Goal: Information Seeking & Learning: Get advice/opinions

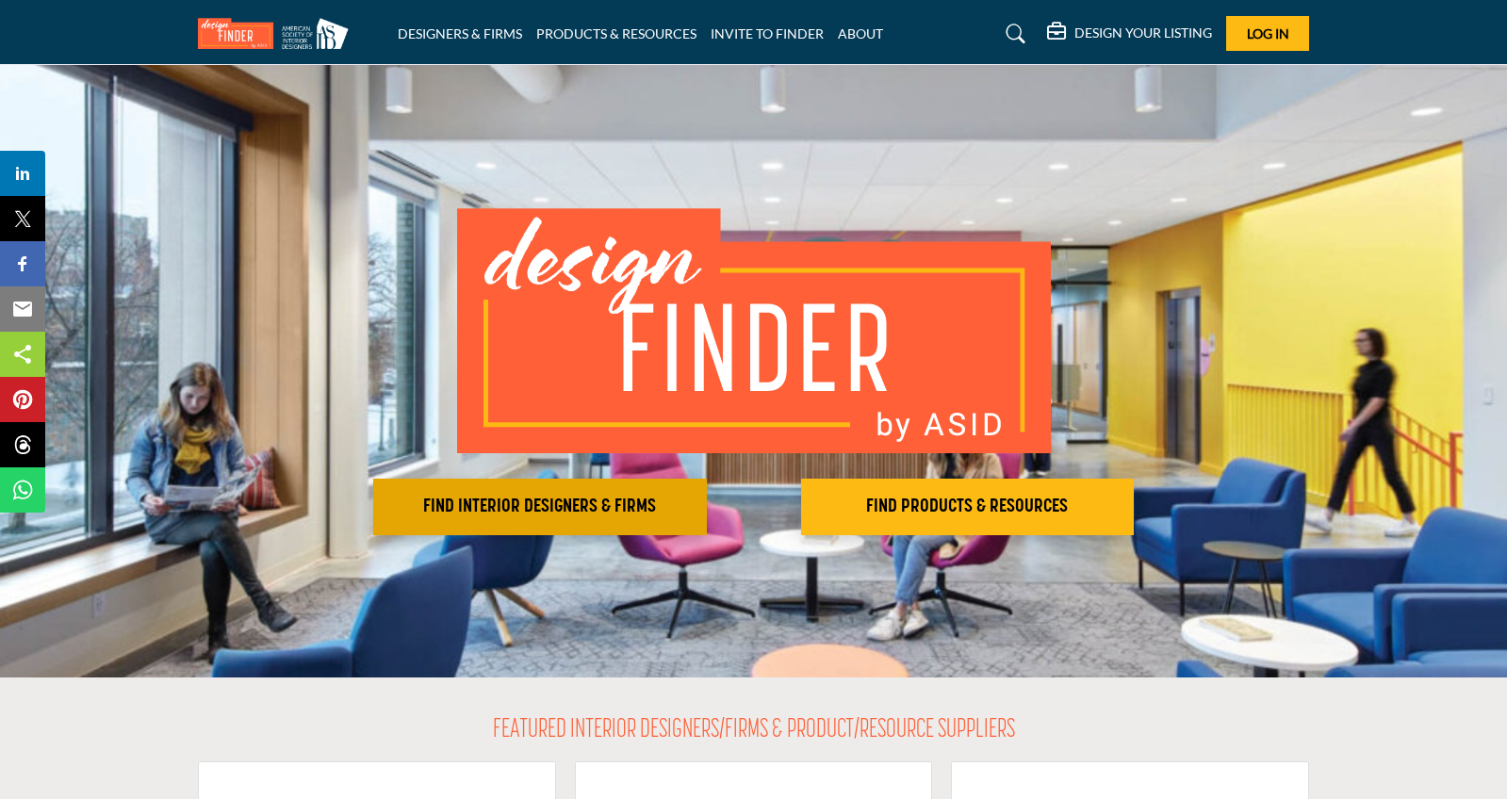
click at [544, 505] on h2 "FIND INTERIOR DESIGNERS & FIRMS" at bounding box center [540, 507] width 322 height 23
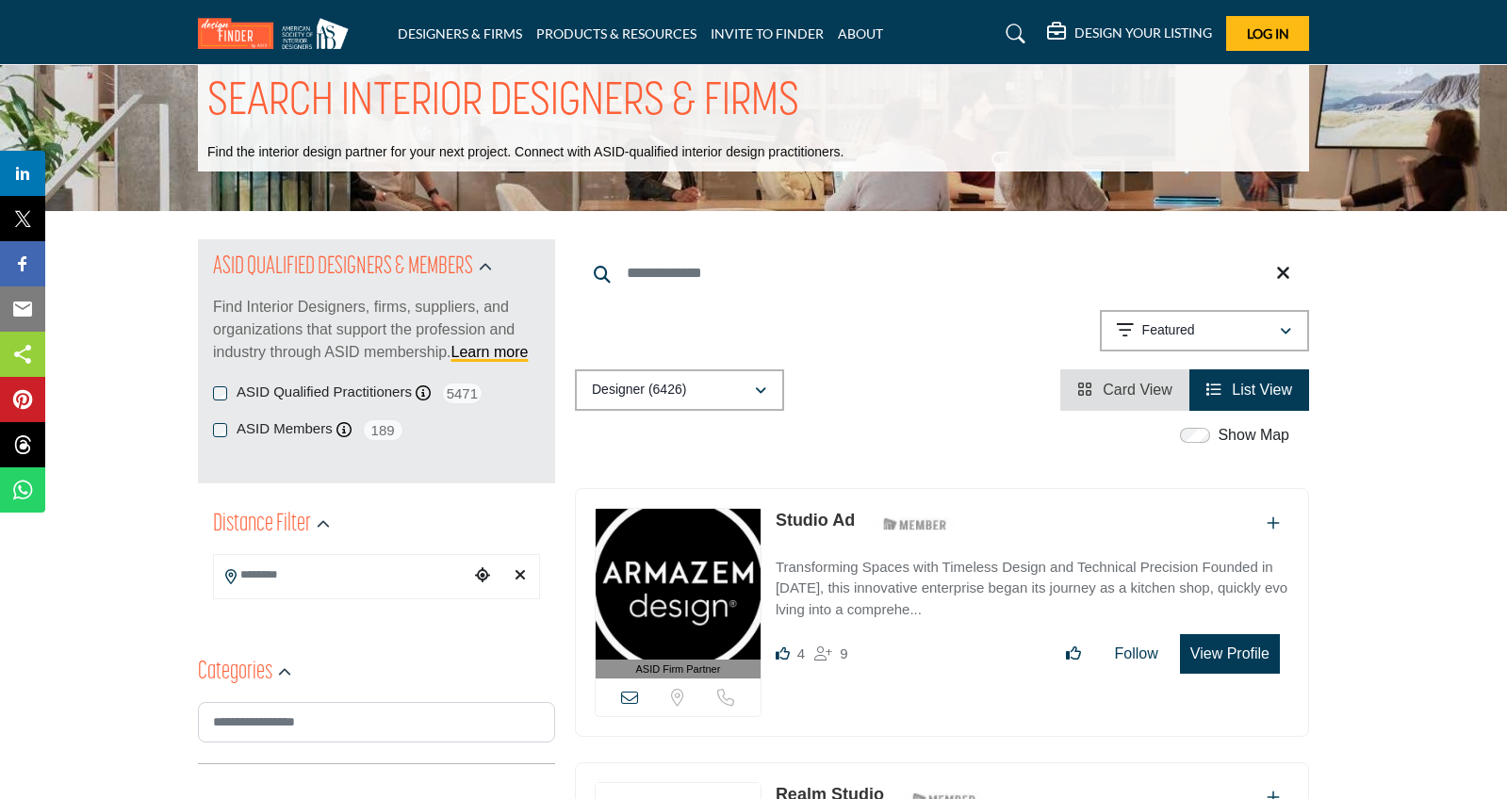
scroll to position [237, 0]
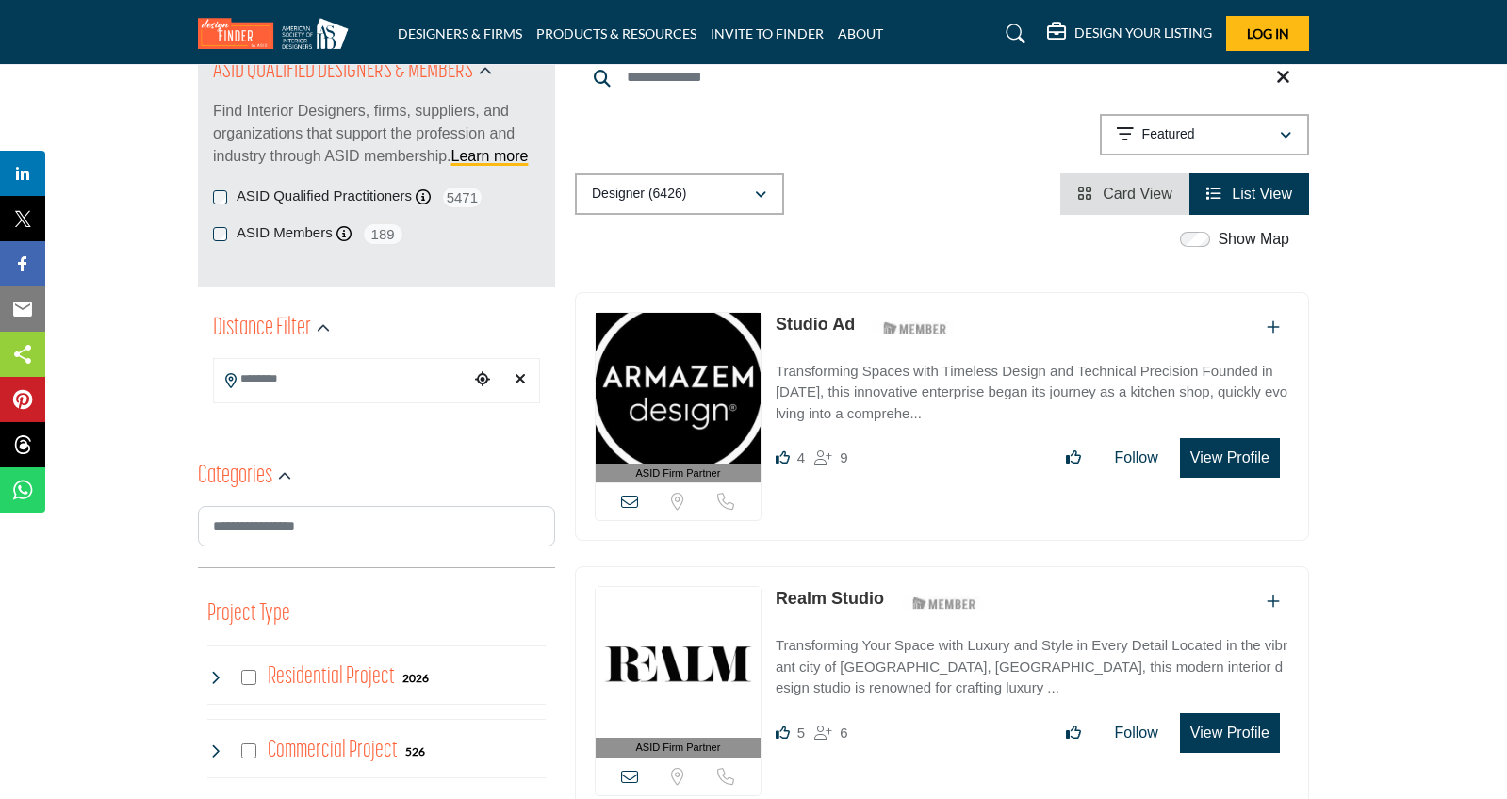
click at [371, 384] on input "Search Location" at bounding box center [341, 379] width 255 height 37
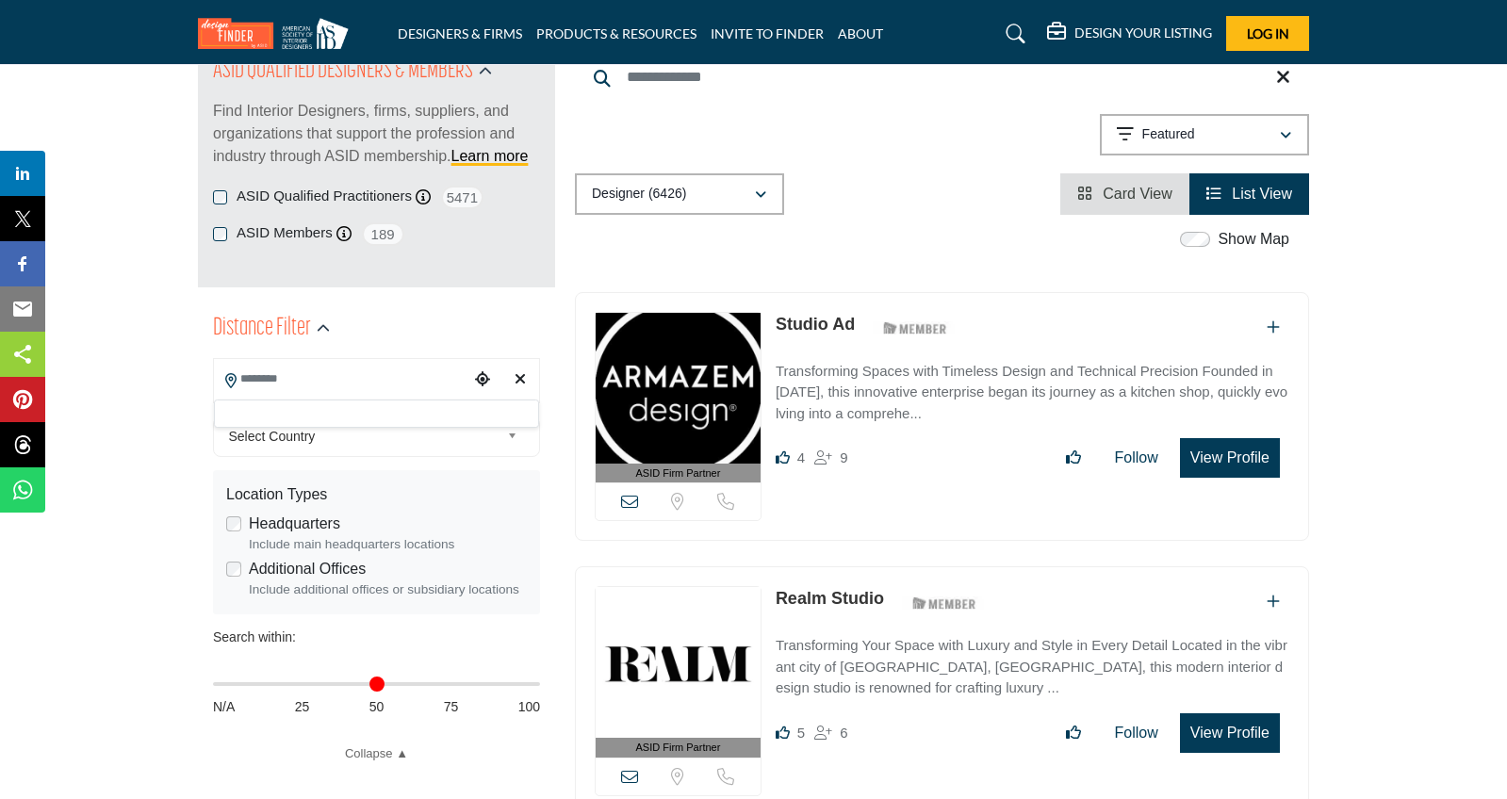
click at [376, 386] on input "Search Location" at bounding box center [341, 379] width 255 height 37
click at [518, 380] on icon "Clear search location" at bounding box center [520, 378] width 11 height 15
type input "***"
click at [520, 380] on div "**********" at bounding box center [376, 551] width 357 height 501
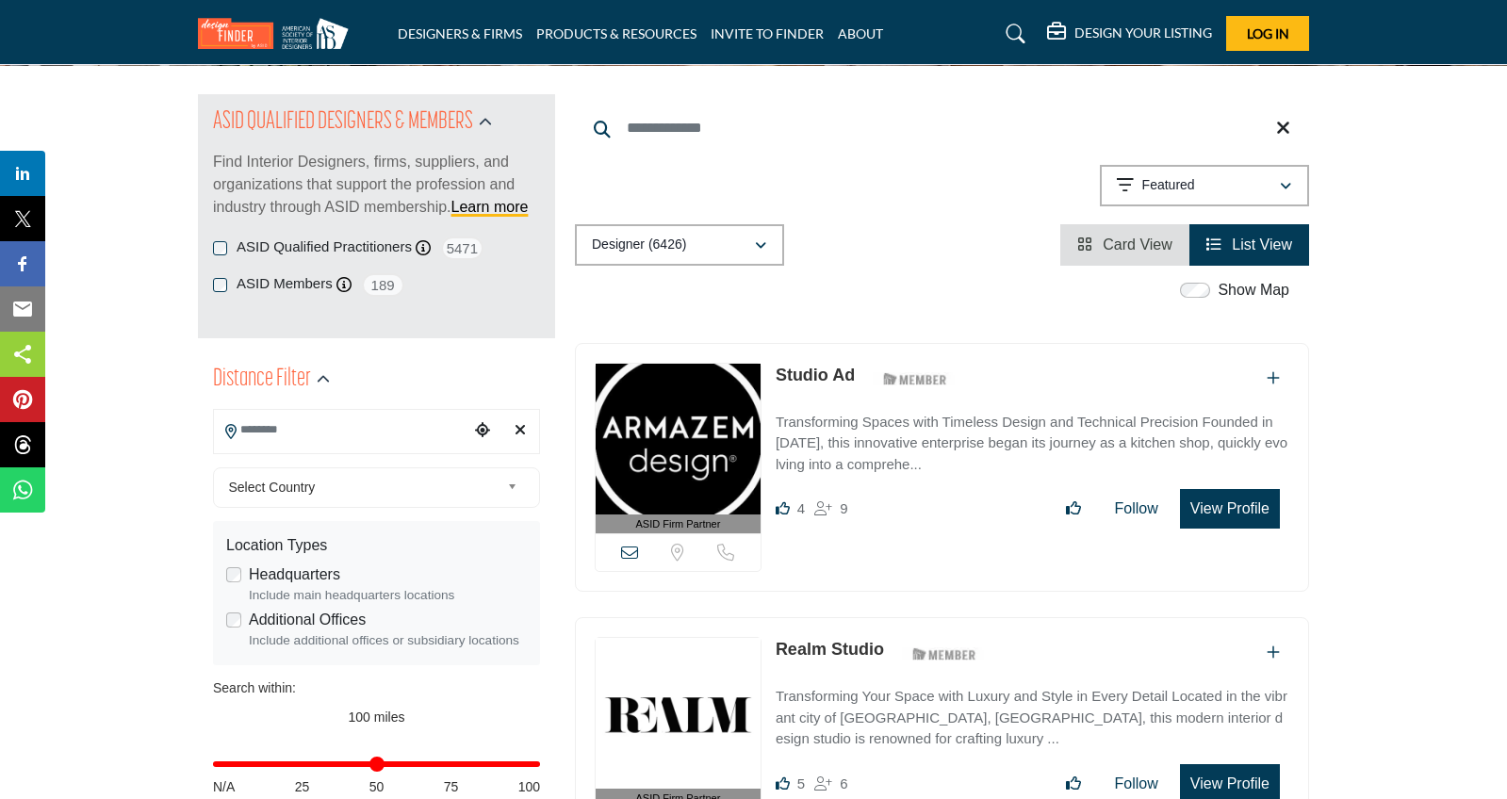
scroll to position [145, 0]
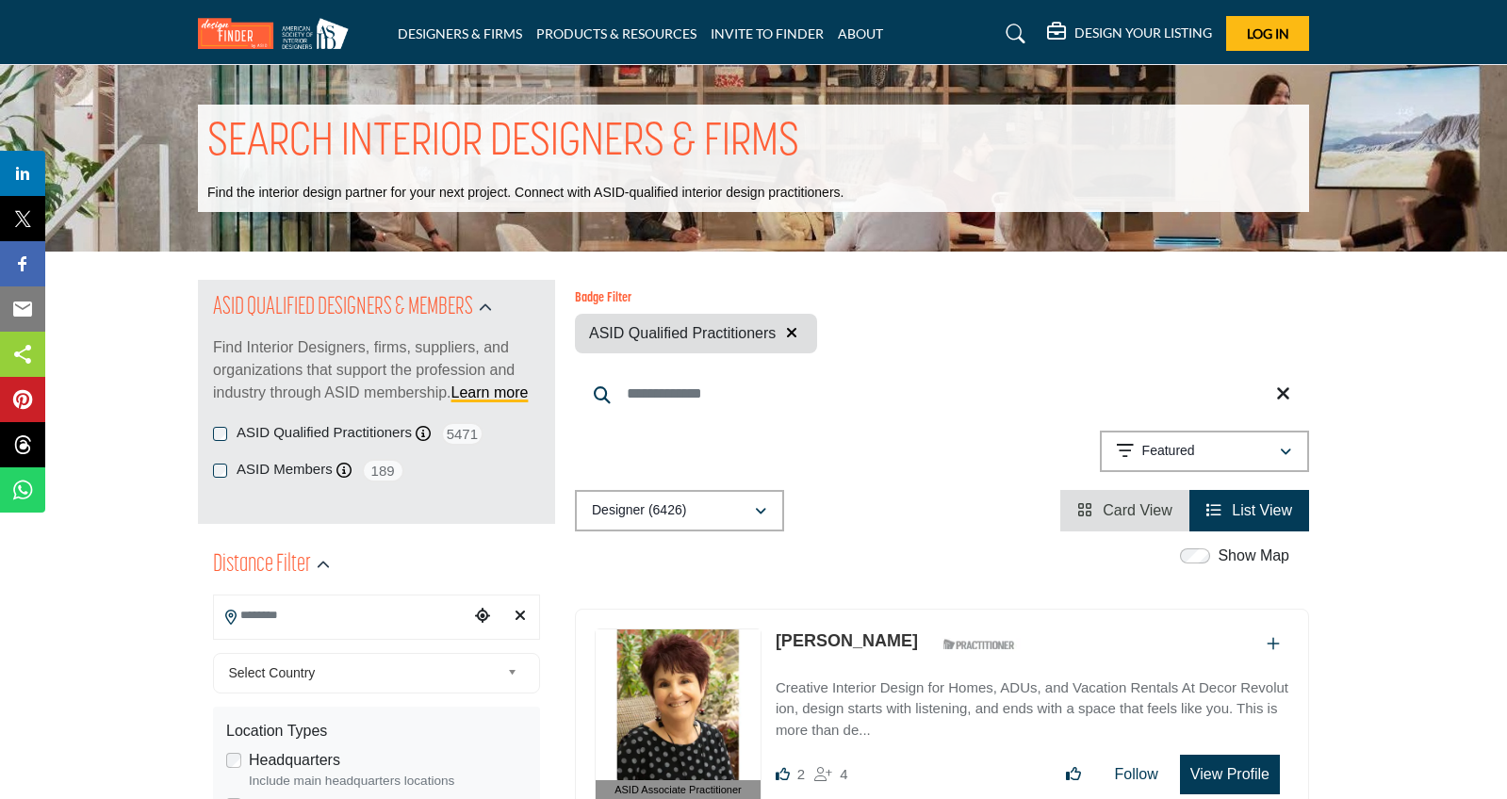
click at [221, 288] on div "ASID QUALIFIED DESIGNERS & MEMBERS Find Interior Designers, firms, suppliers, a…" at bounding box center [376, 351] width 327 height 142
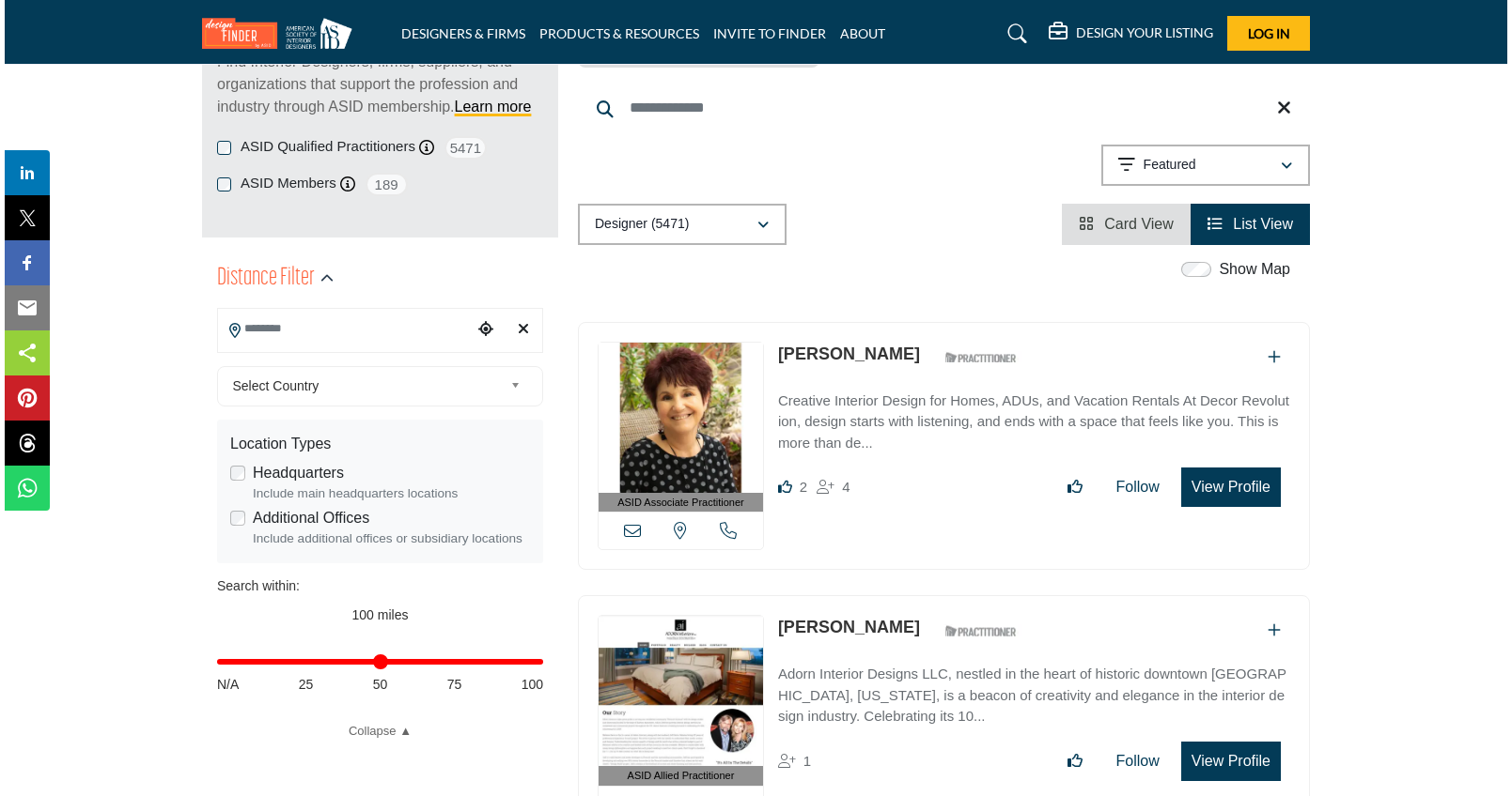
scroll to position [409, 0]
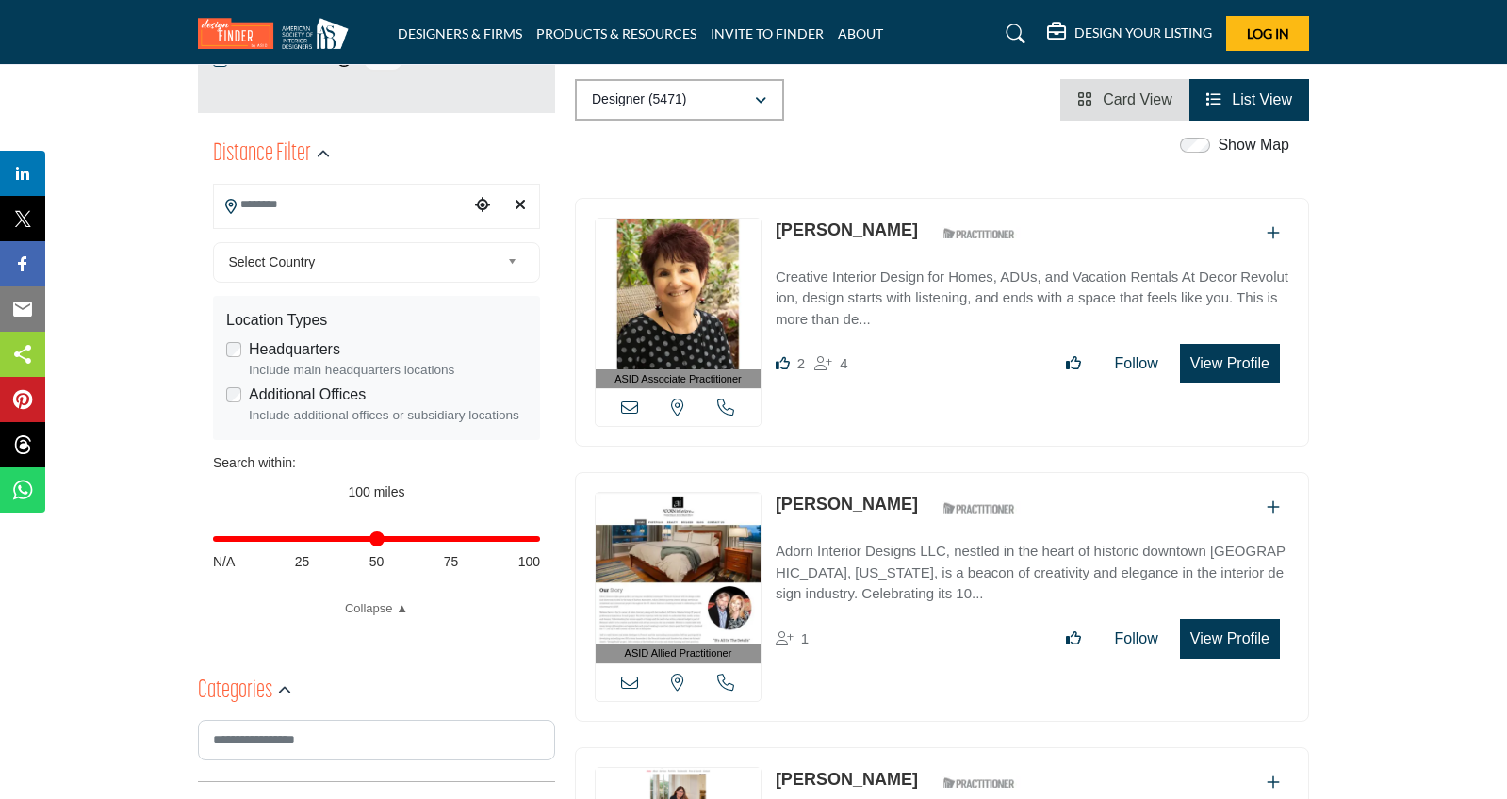
click at [1251, 362] on button "View Profile" at bounding box center [1230, 364] width 100 height 40
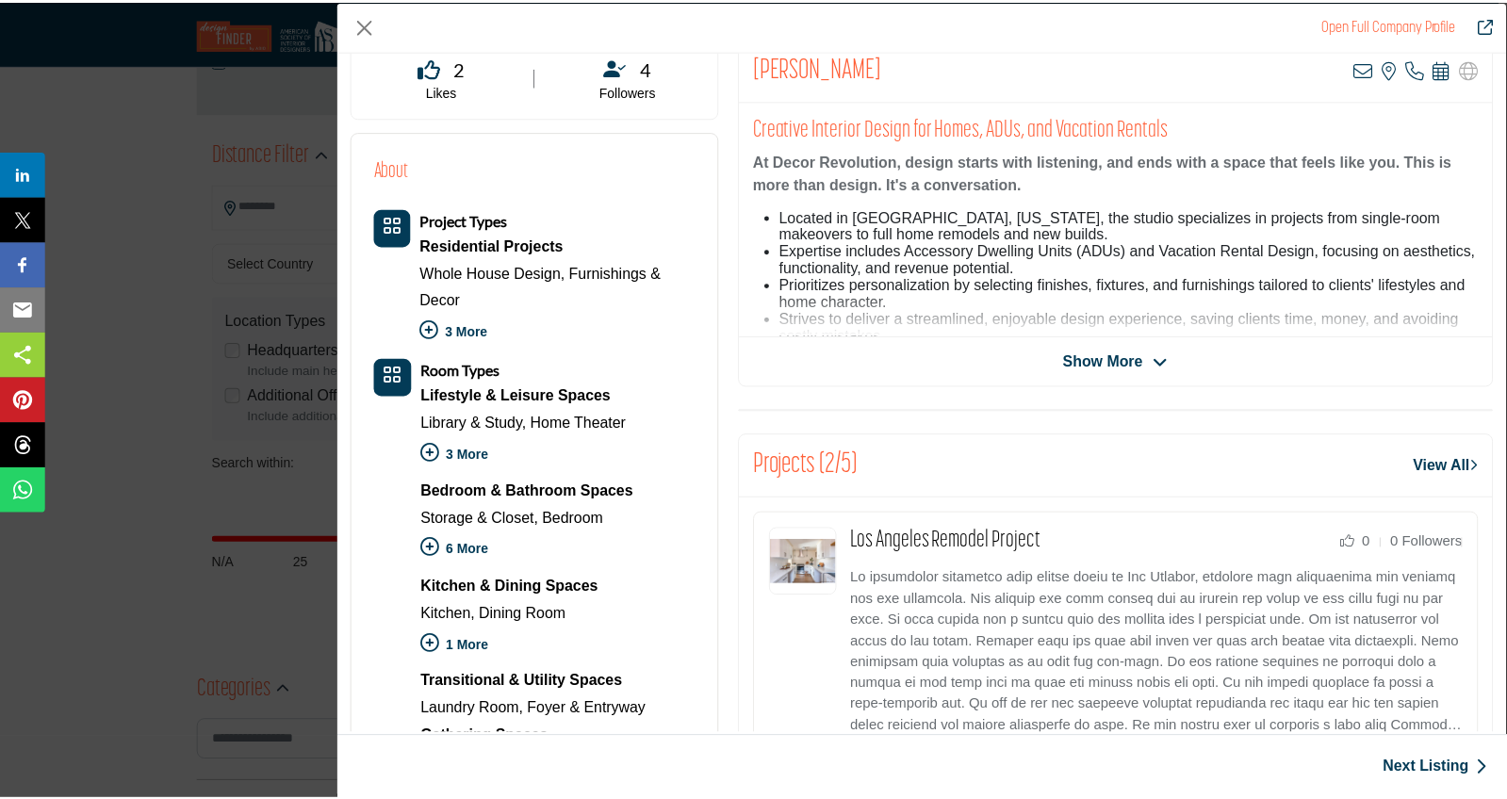
scroll to position [0, 0]
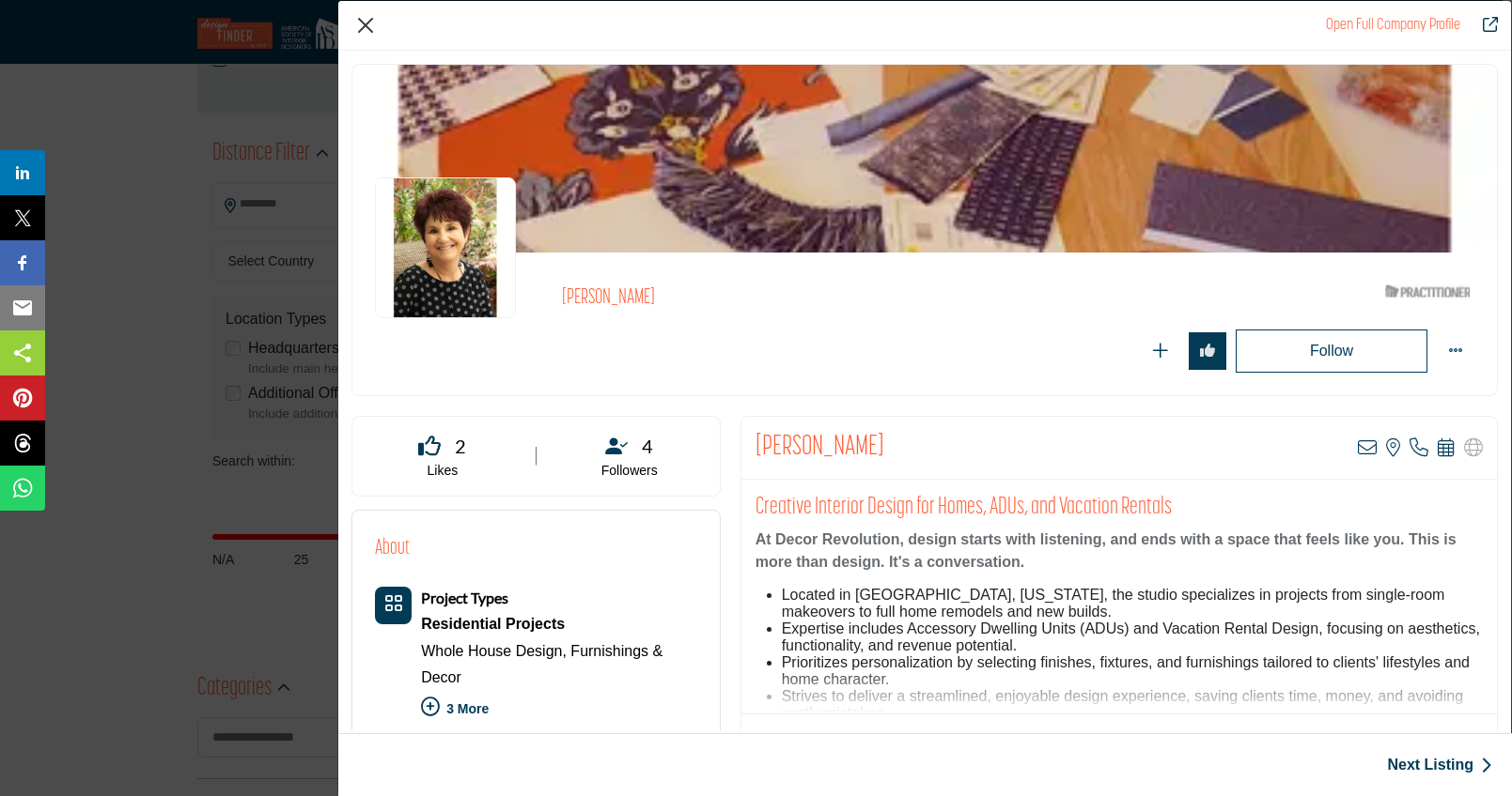
click at [361, 23] on button "Close" at bounding box center [366, 25] width 28 height 28
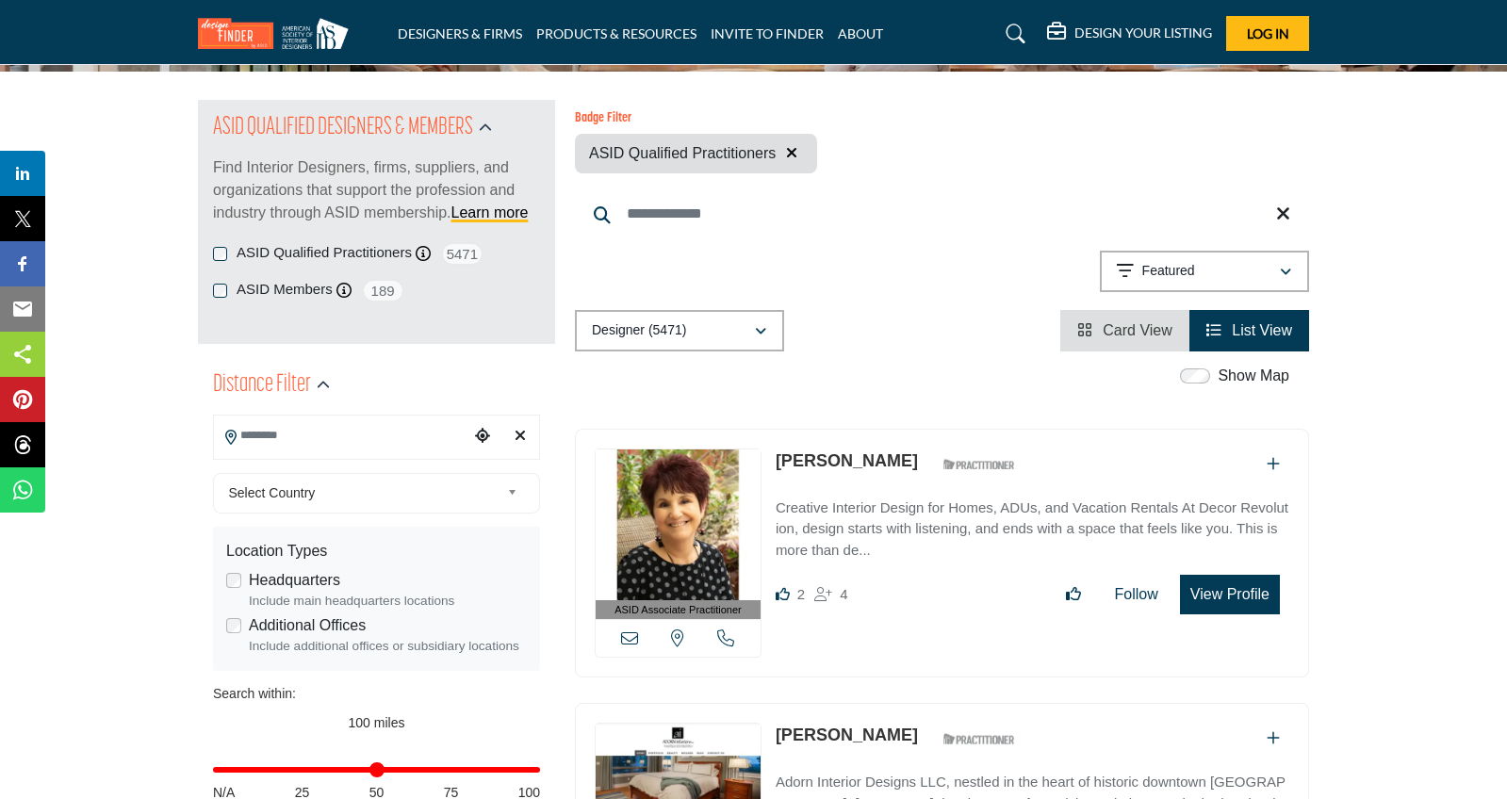
scroll to position [210, 0]
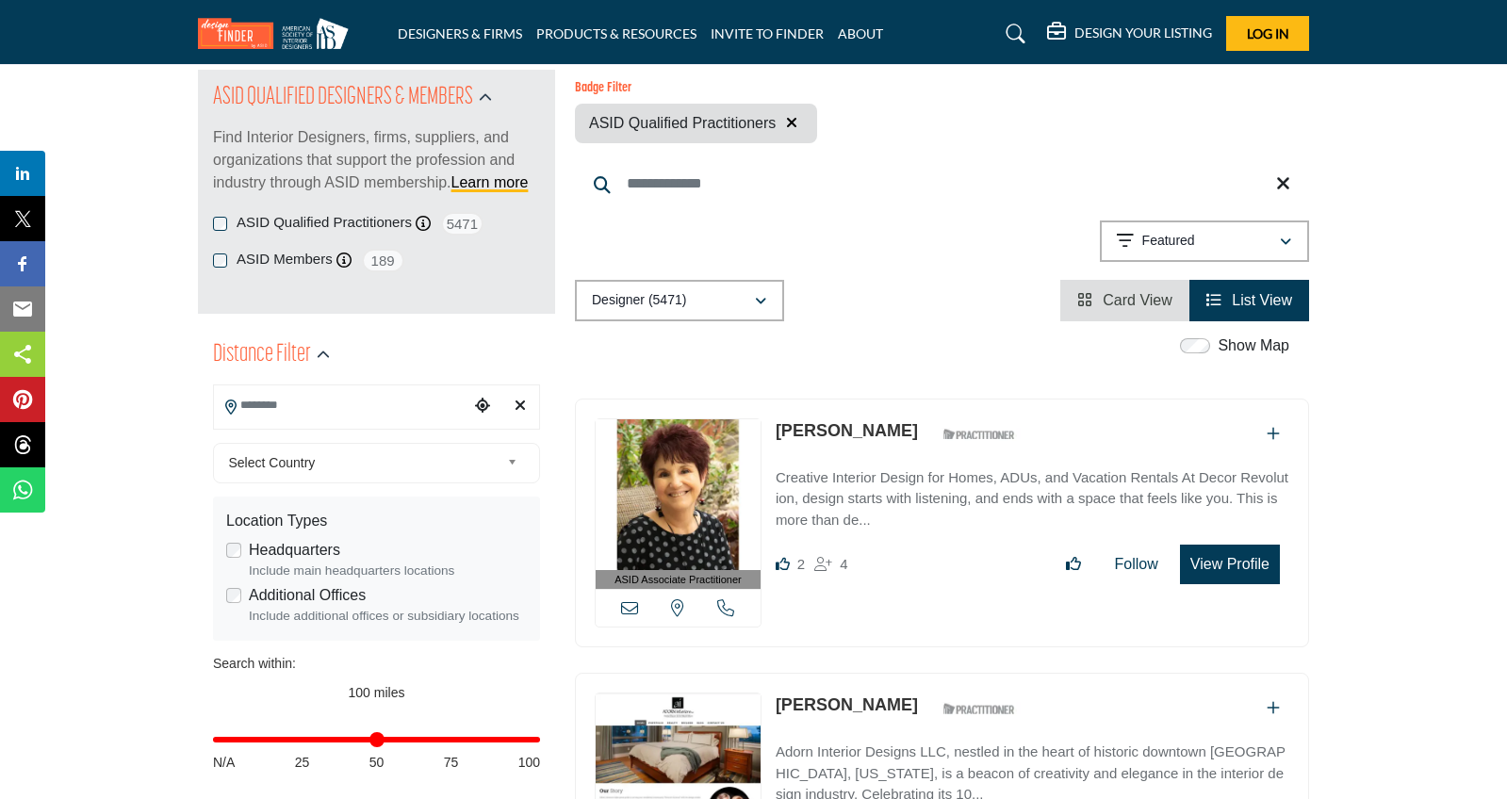
click at [300, 411] on input "Search Location" at bounding box center [341, 405] width 255 height 37
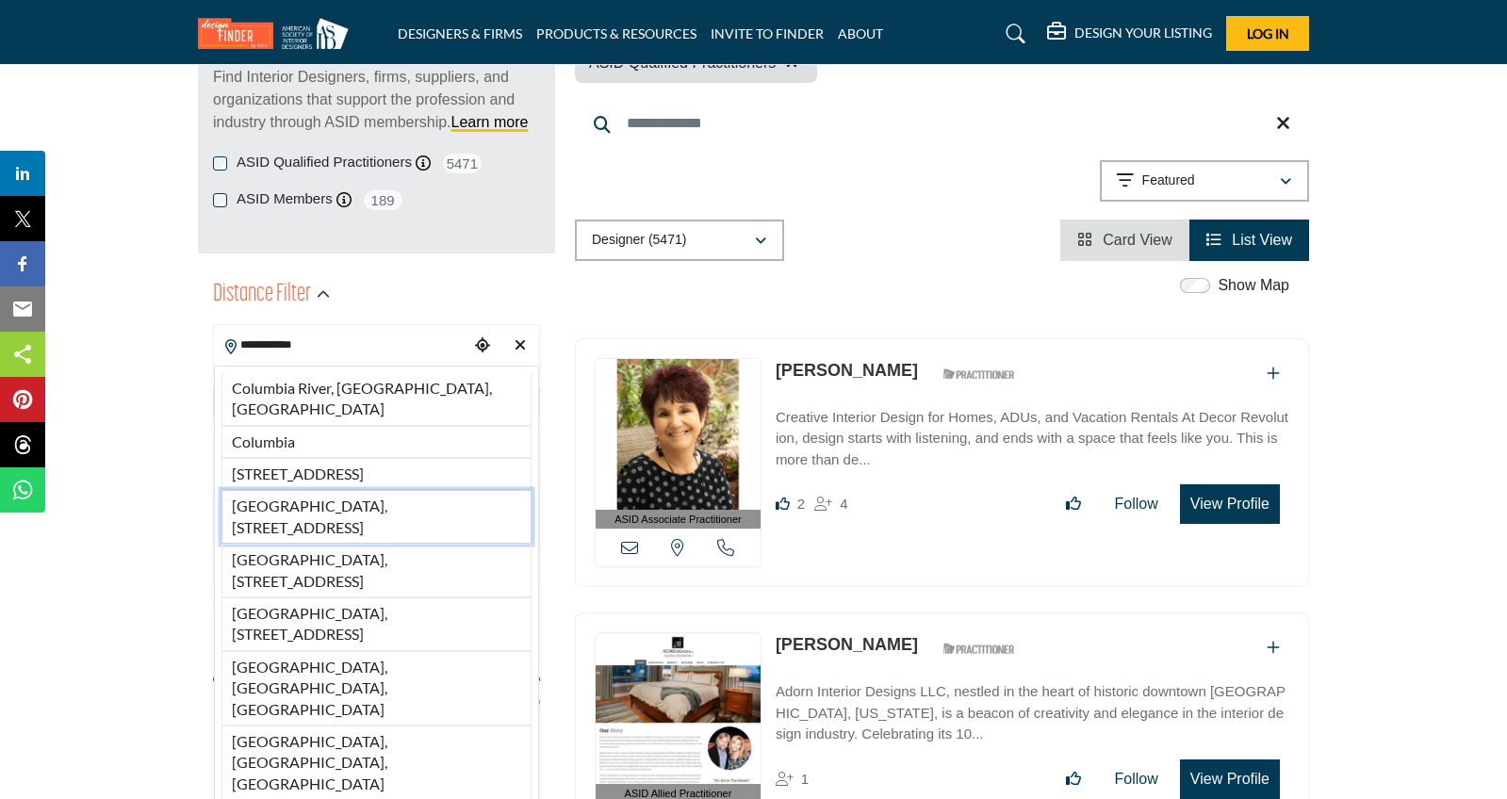
scroll to position [274, 0]
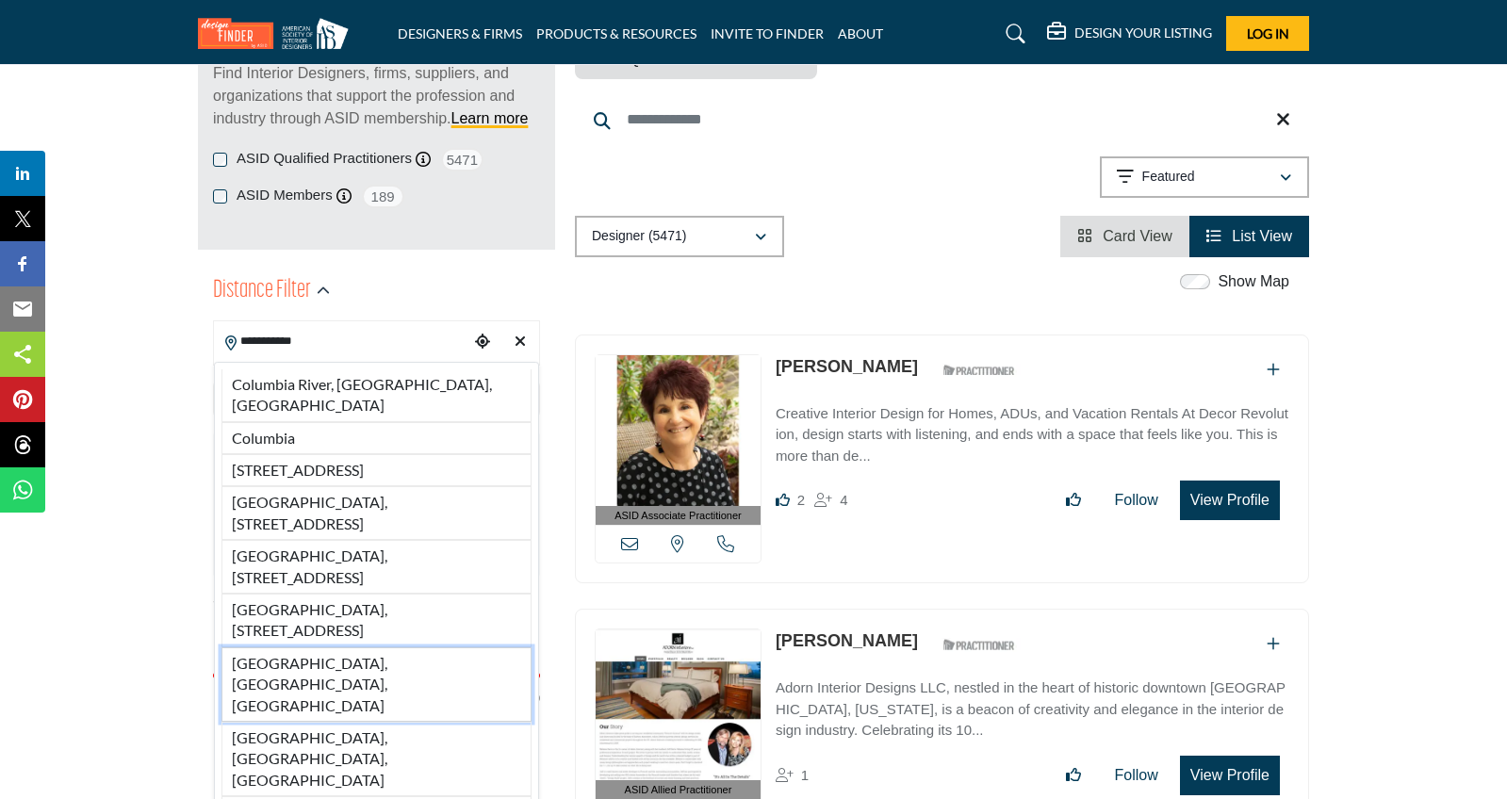
click at [376, 656] on li "[GEOGRAPHIC_DATA], [GEOGRAPHIC_DATA], [GEOGRAPHIC_DATA]" at bounding box center [377, 685] width 310 height 74
type input "**********"
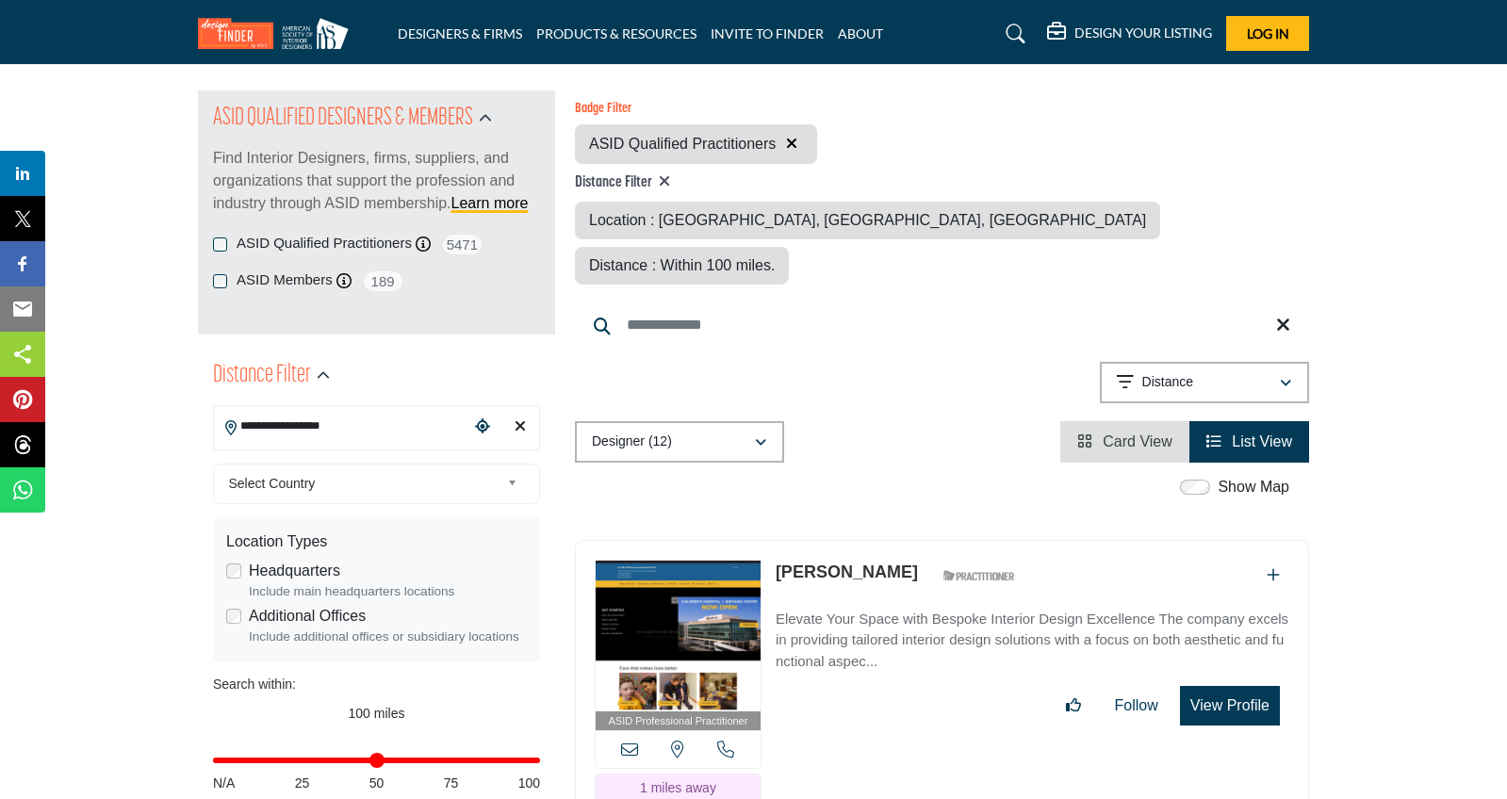
scroll to position [226, 0]
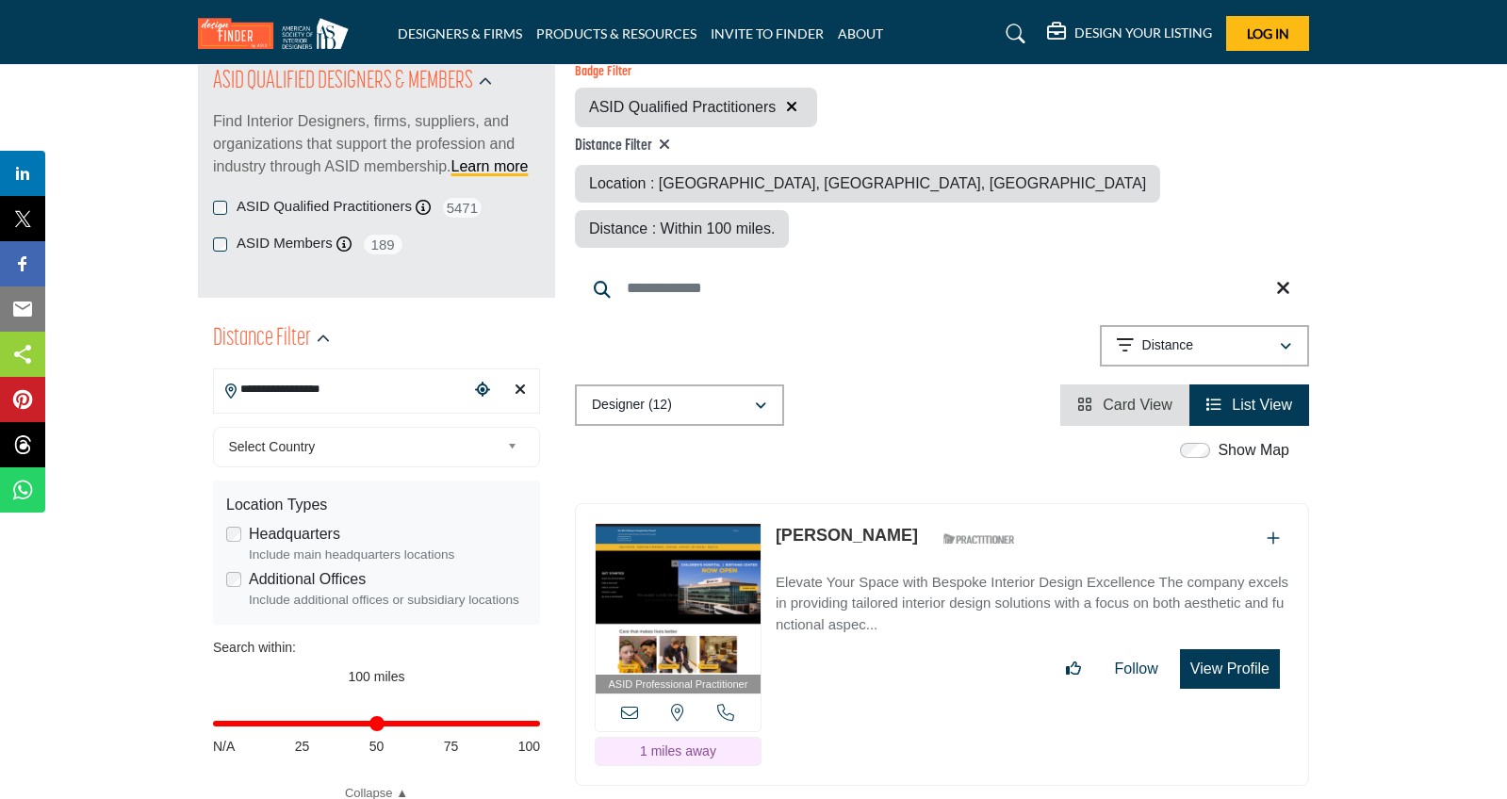
click at [381, 447] on span "Select Country" at bounding box center [365, 447] width 272 height 23
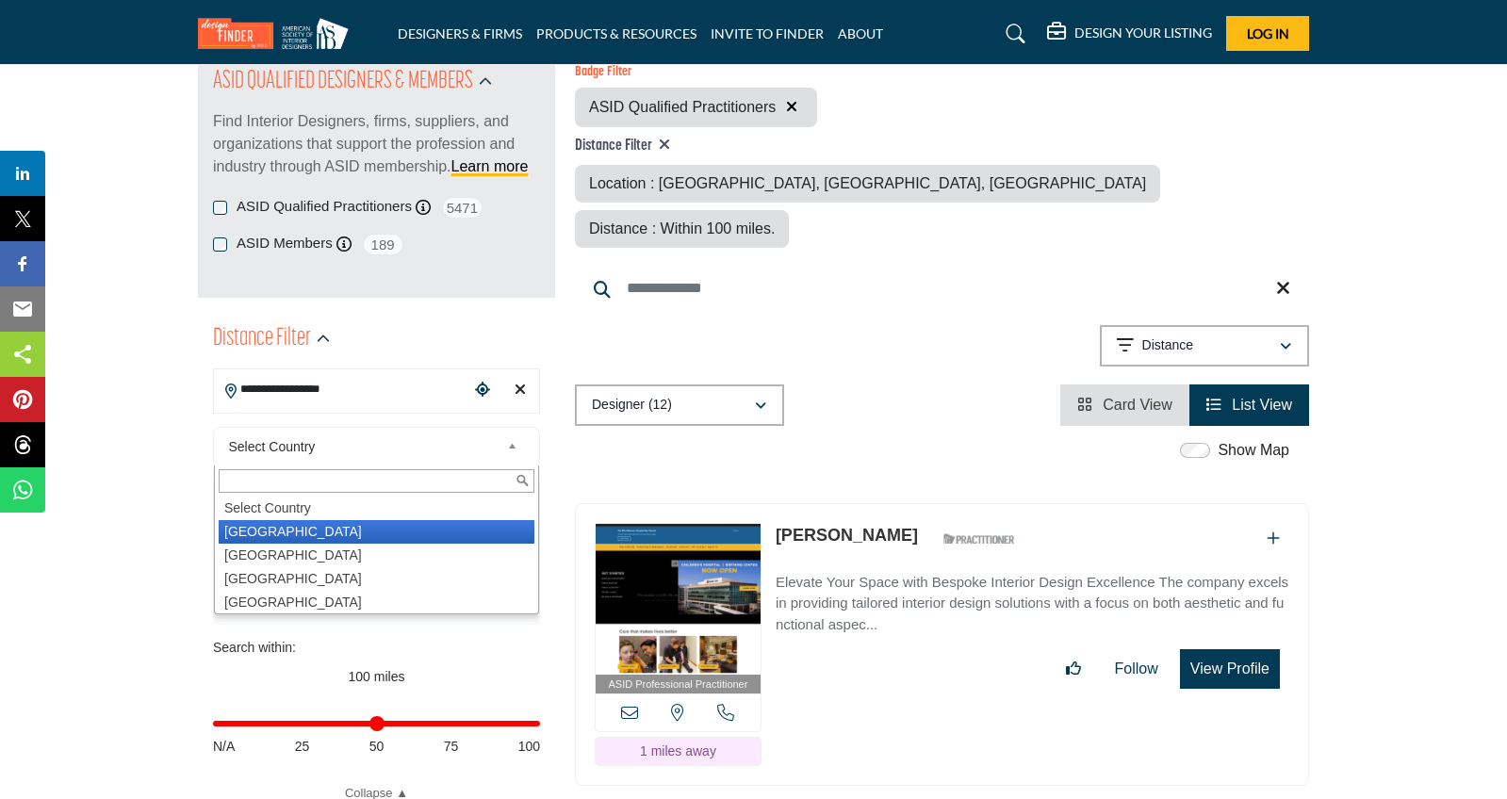
click at [295, 522] on li "[GEOGRAPHIC_DATA]" at bounding box center [377, 532] width 316 height 24
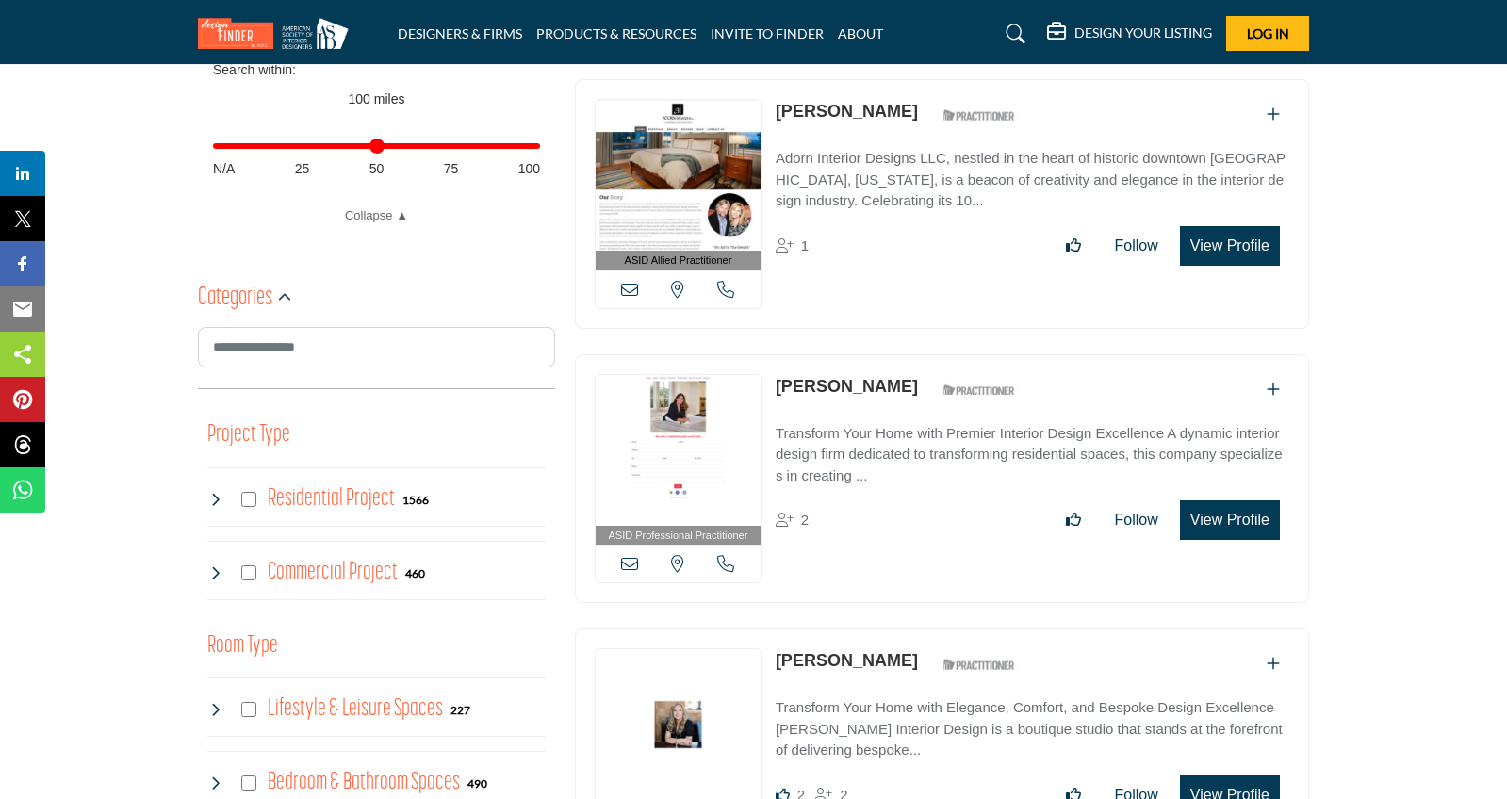
scroll to position [845, 0]
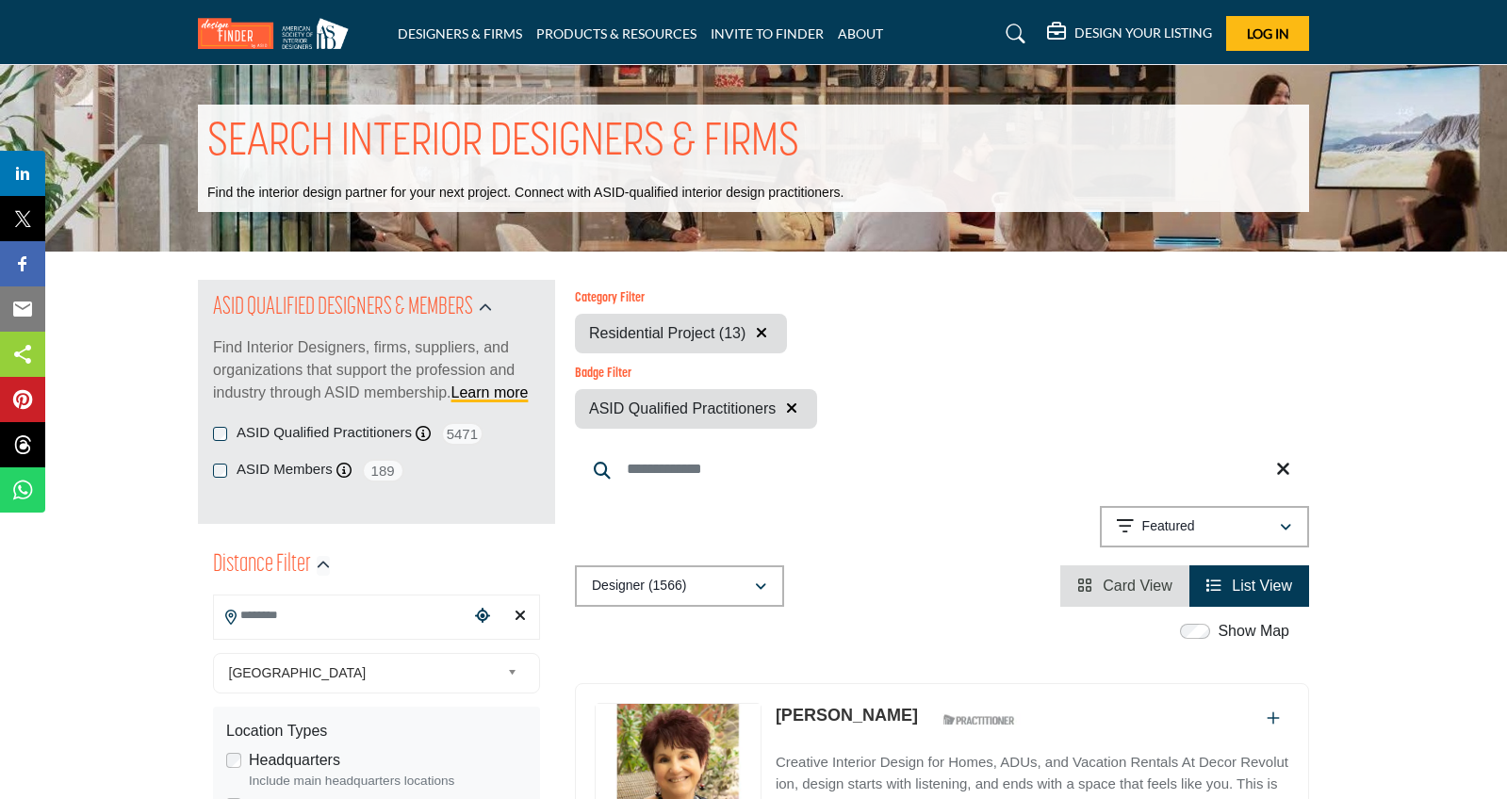
scroll to position [215, 0]
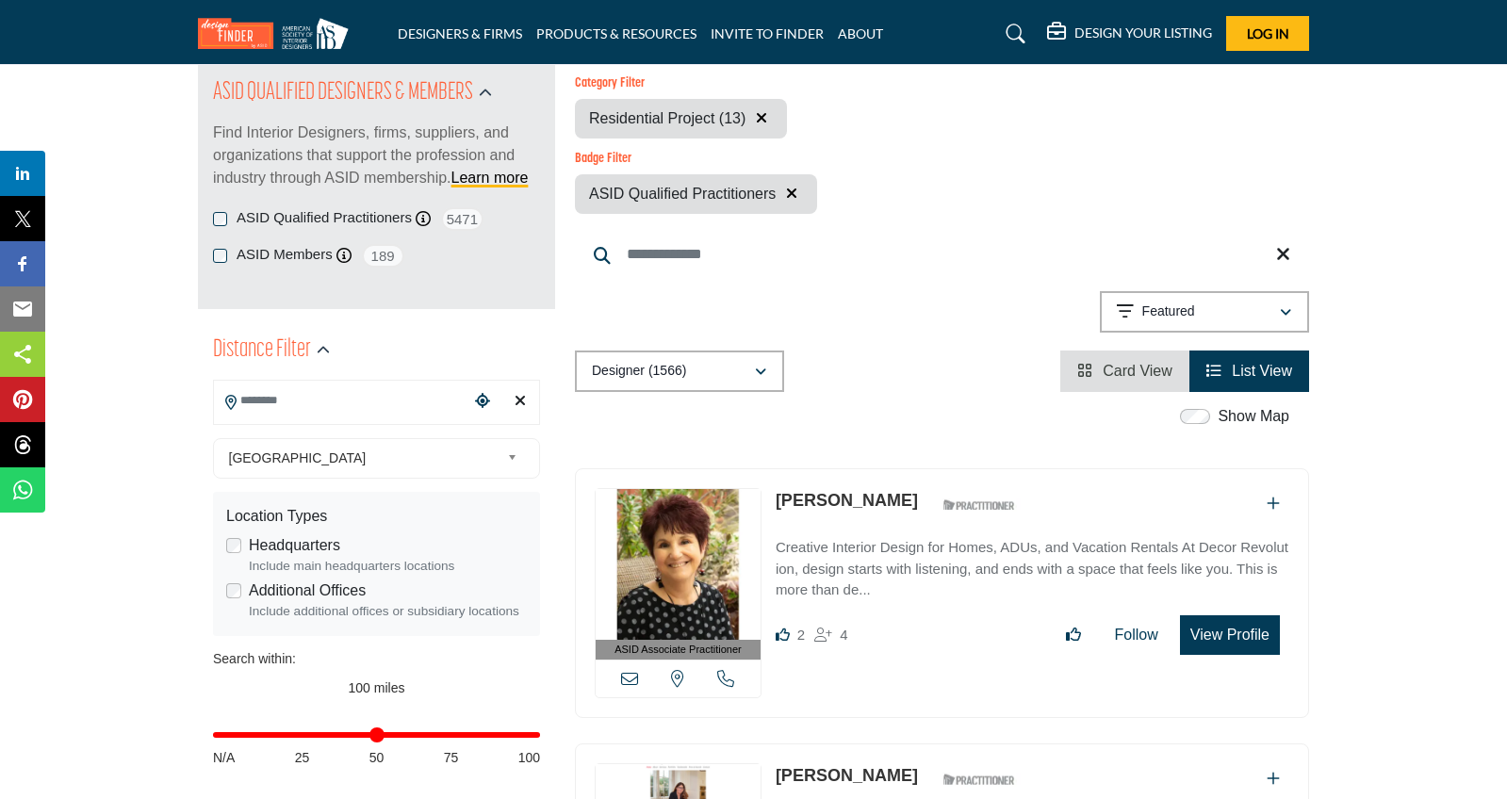
click at [280, 406] on input "Search Location" at bounding box center [341, 401] width 255 height 37
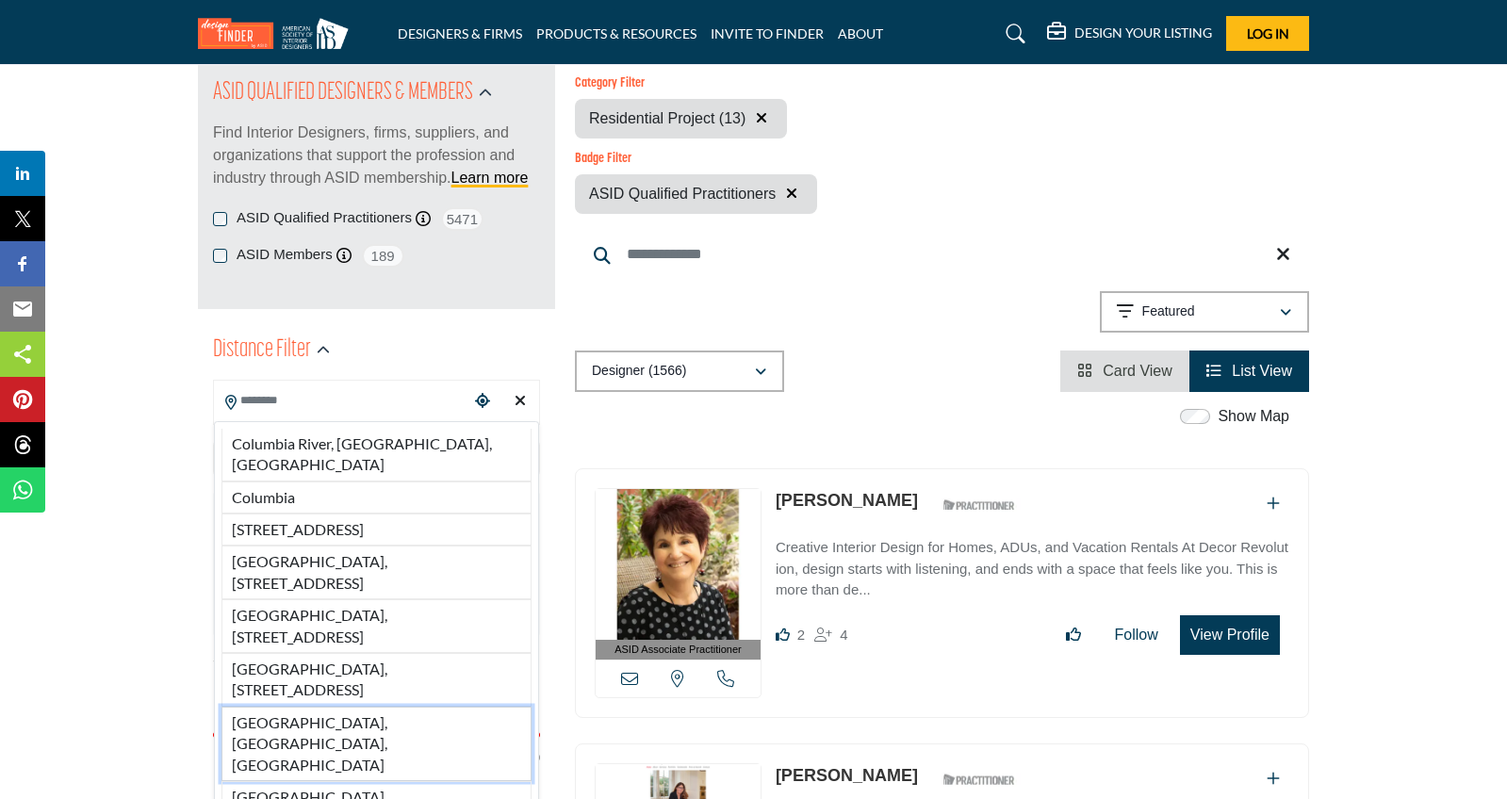
click at [346, 707] on li "[GEOGRAPHIC_DATA], [GEOGRAPHIC_DATA], [GEOGRAPHIC_DATA]" at bounding box center [377, 744] width 310 height 74
type input "**********"
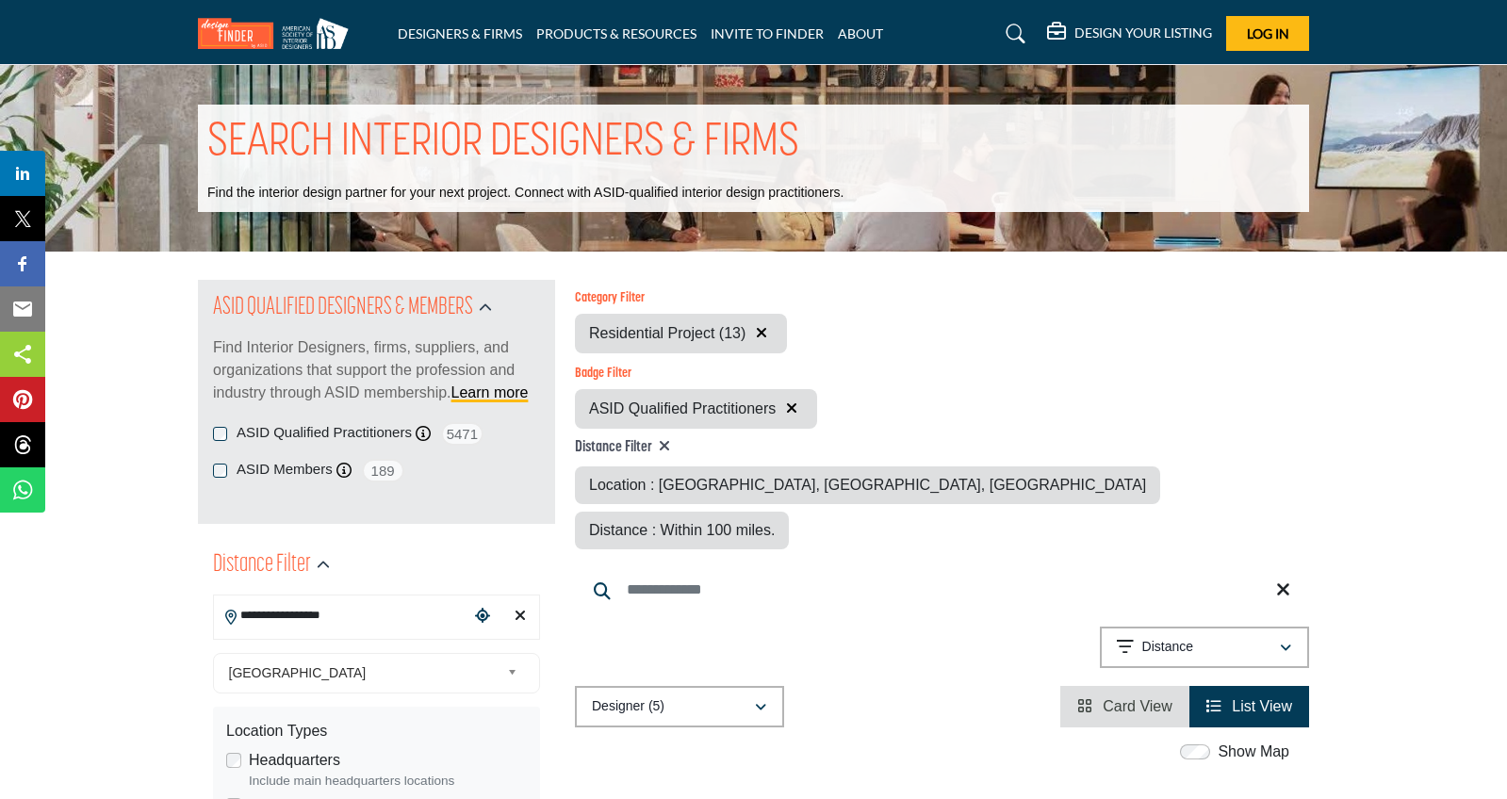
click at [486, 616] on icon "Choose your current location" at bounding box center [482, 615] width 15 height 15
click at [338, 609] on input "Search Location" at bounding box center [341, 616] width 255 height 37
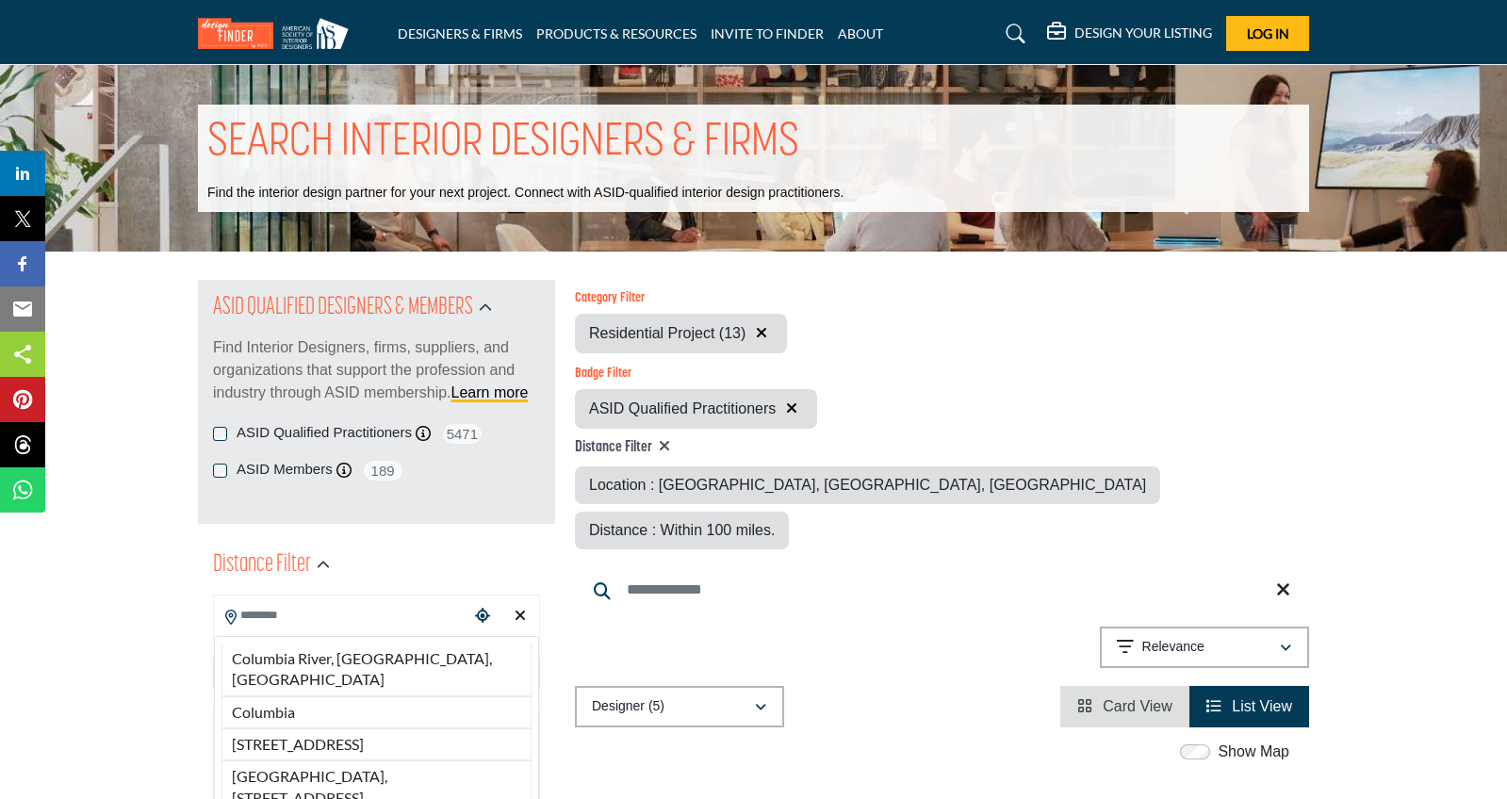
type input "**********"
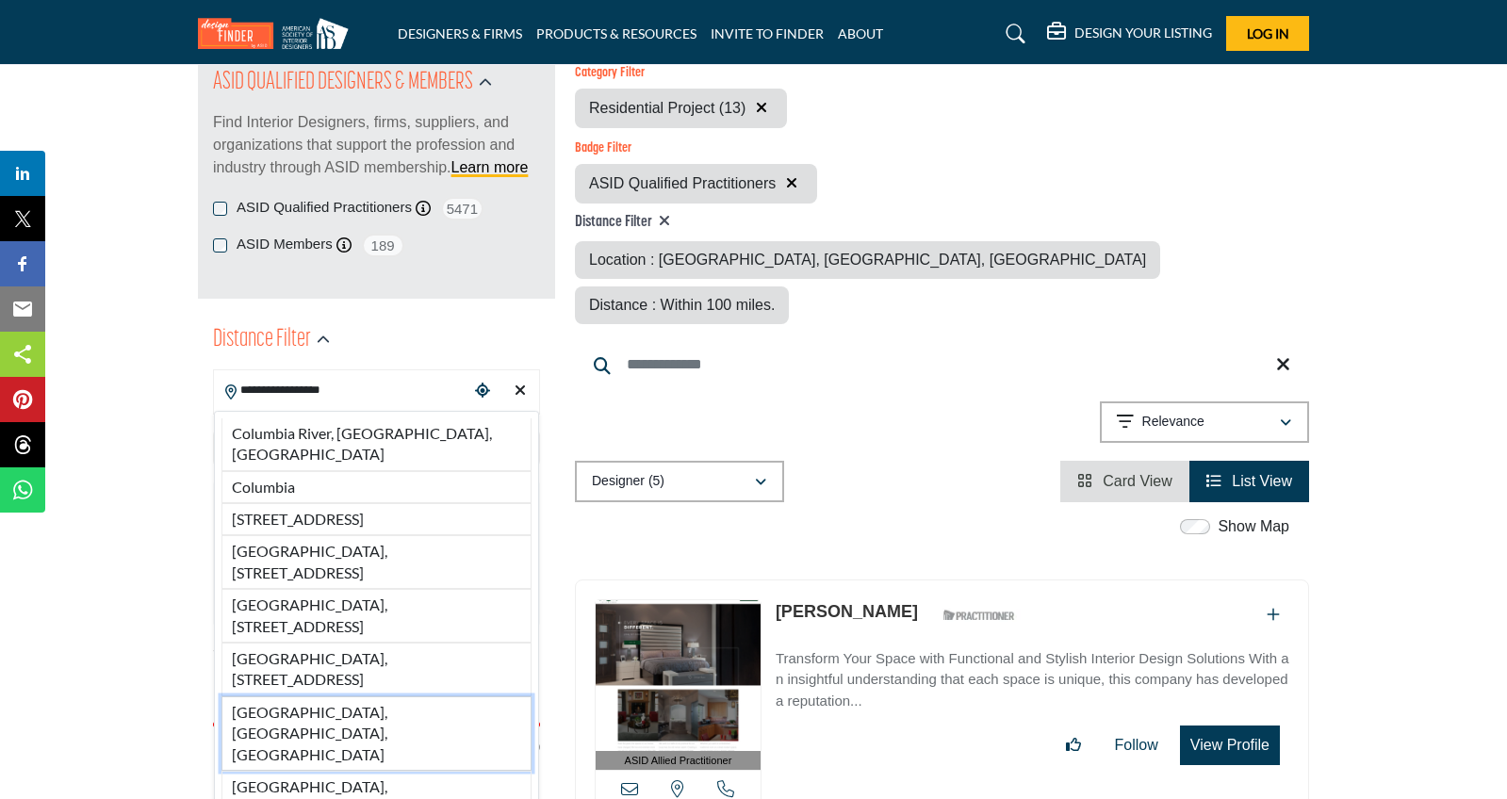
click at [331, 716] on li "[GEOGRAPHIC_DATA], [GEOGRAPHIC_DATA], [GEOGRAPHIC_DATA]" at bounding box center [377, 734] width 310 height 74
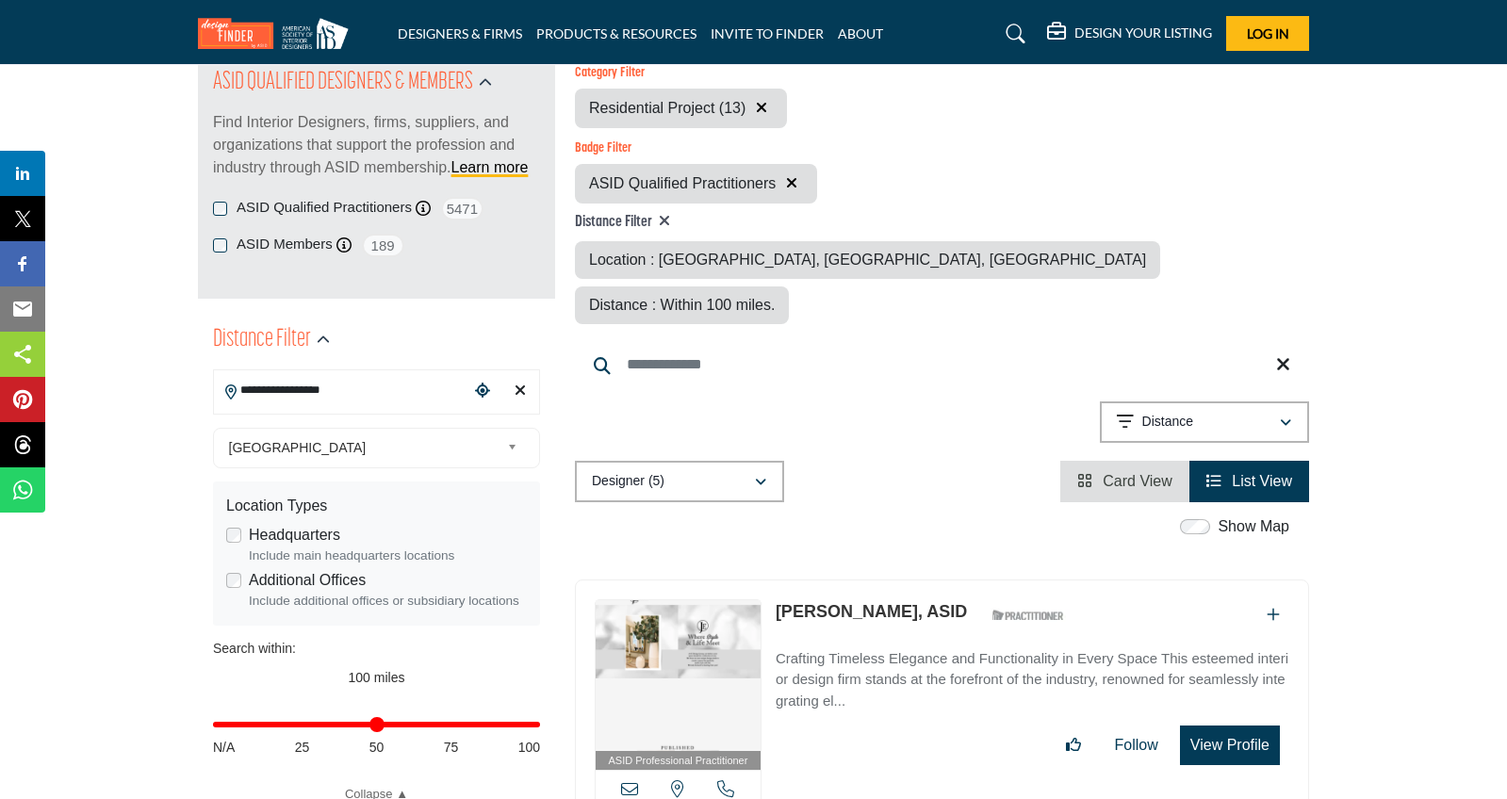
click at [331, 626] on div "Location Types Headquarters Include main headquarters locations Additional Offi…" at bounding box center [376, 554] width 327 height 144
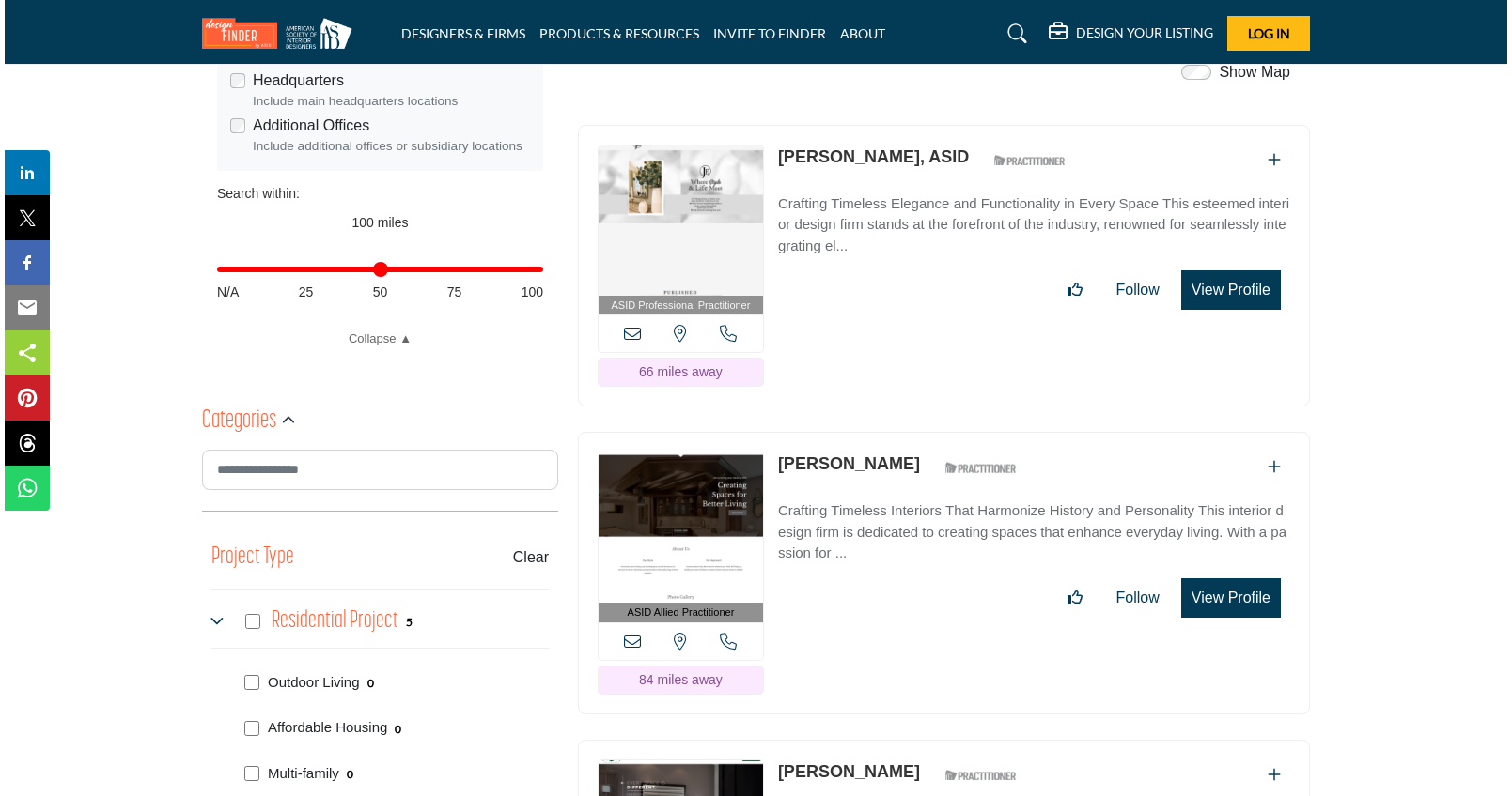
scroll to position [481, 0]
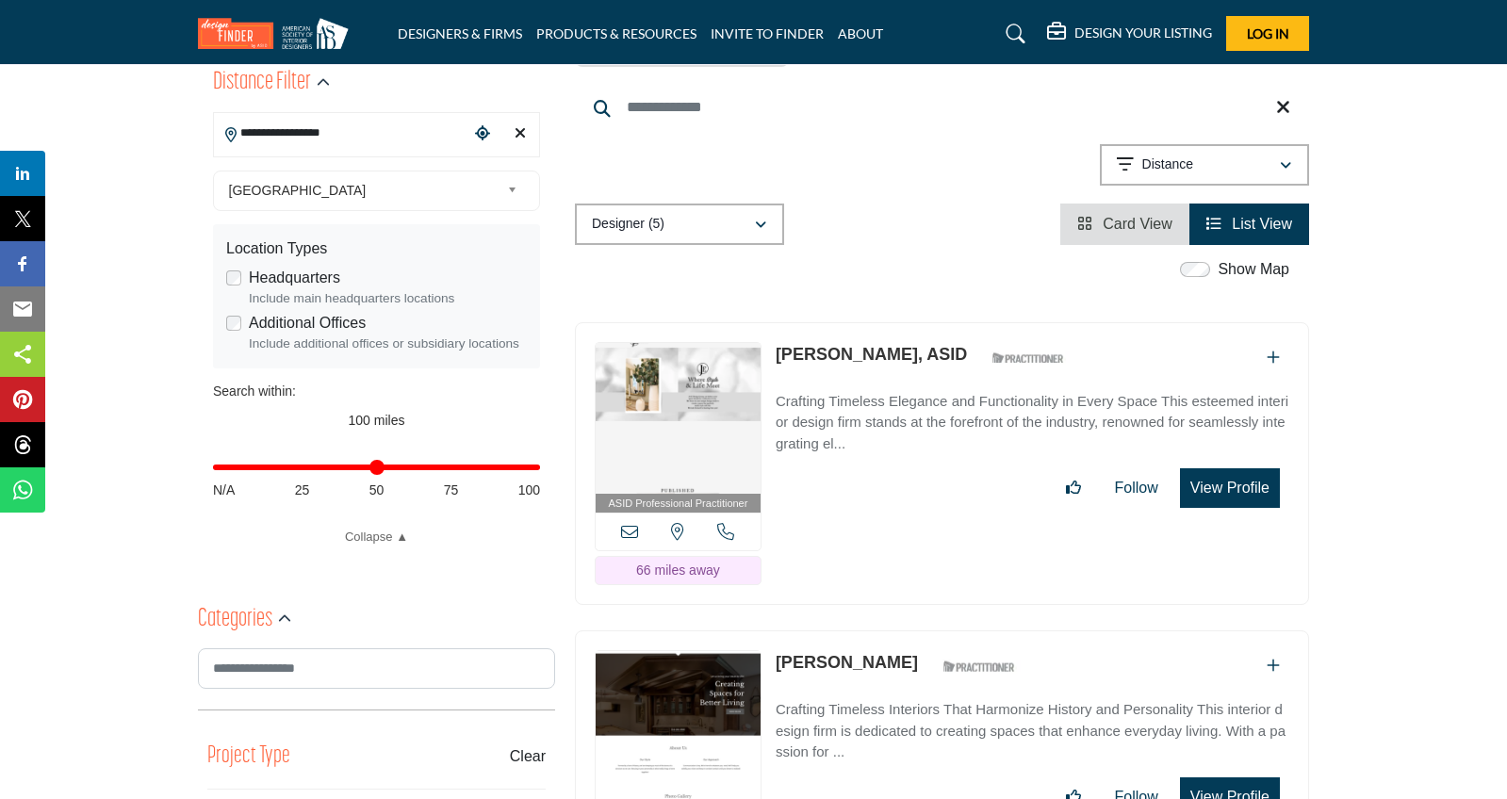
click at [1215, 469] on button "View Profile" at bounding box center [1230, 489] width 100 height 40
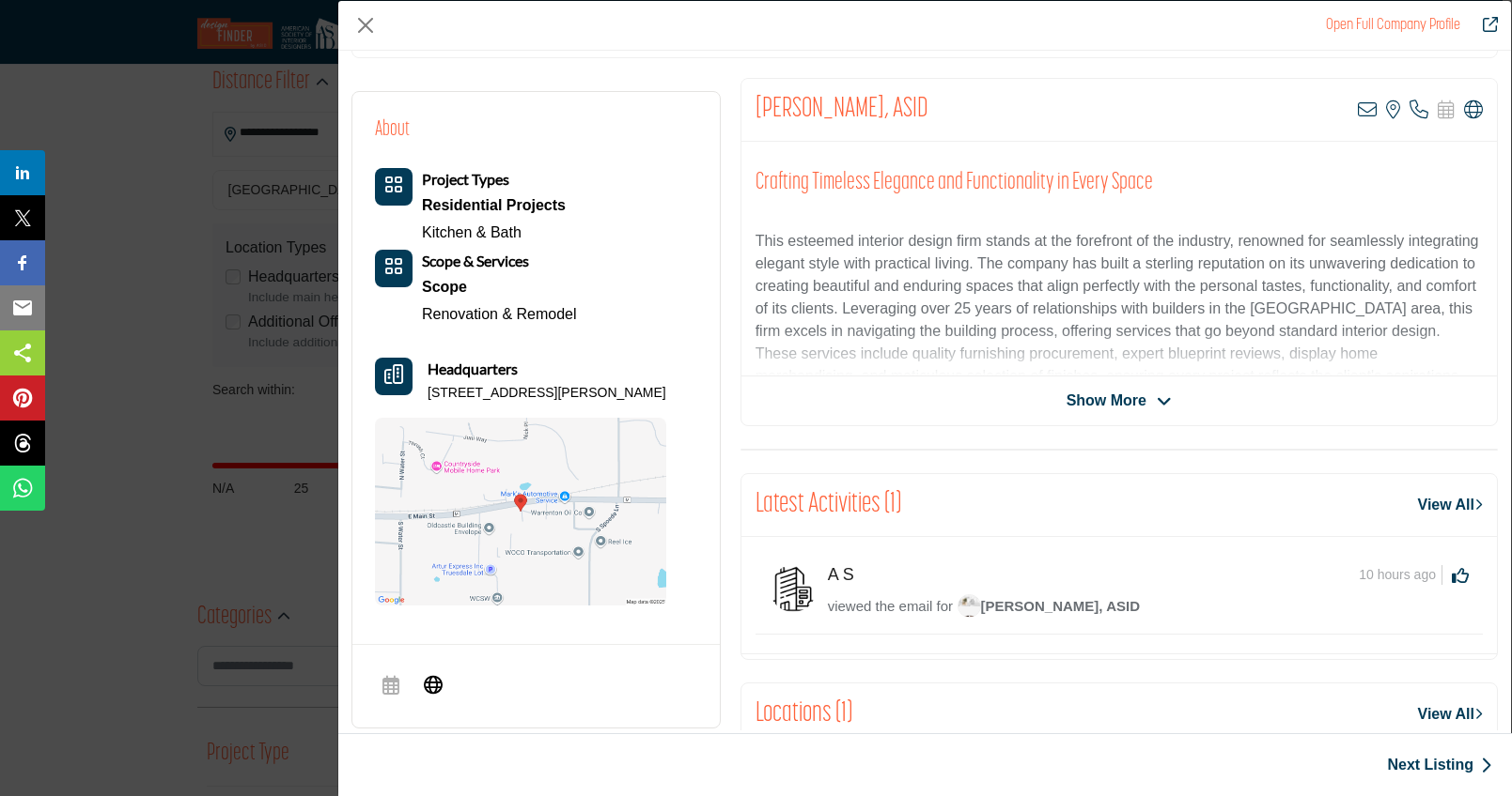
scroll to position [383, 0]
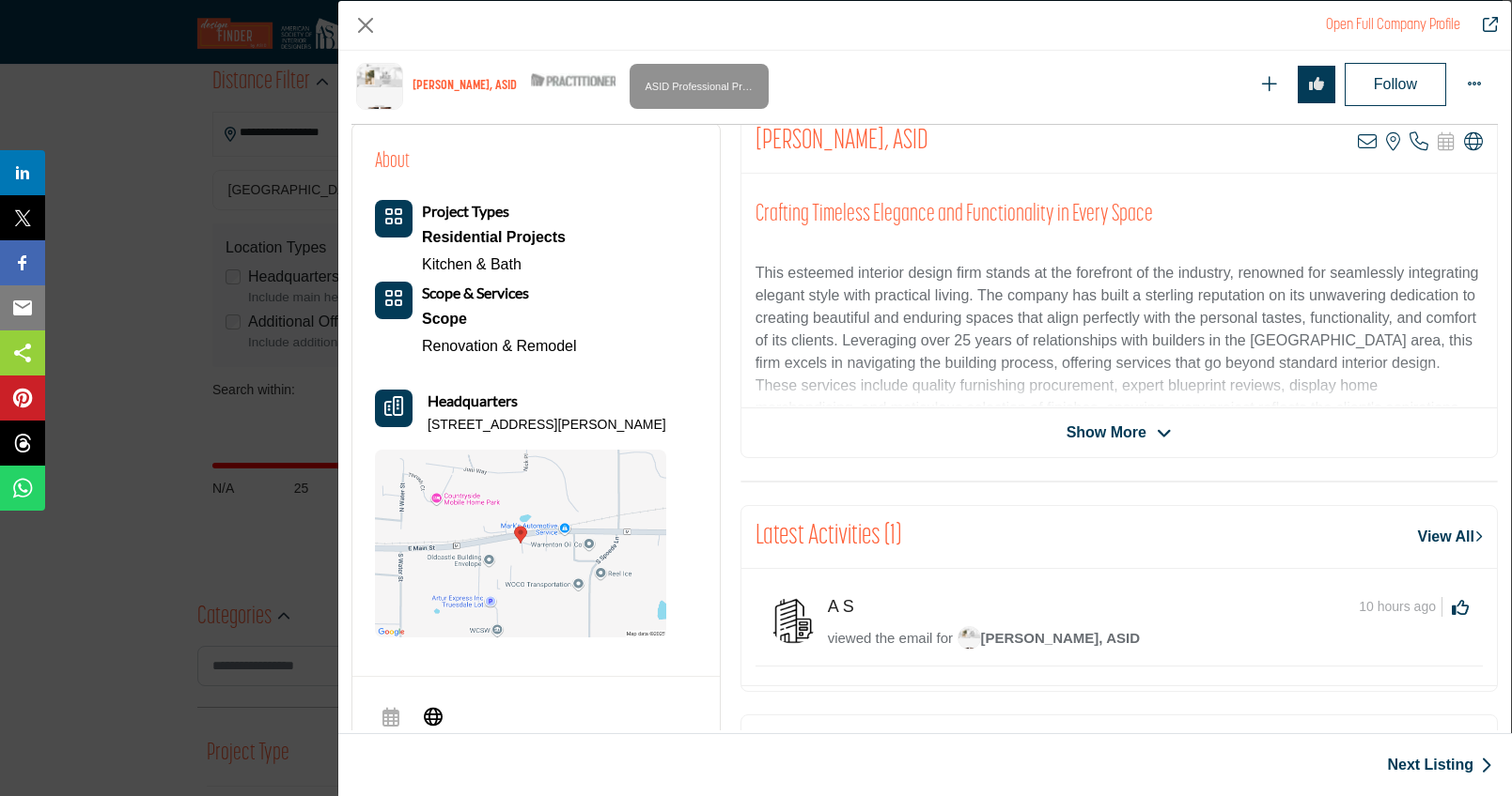
click at [1159, 431] on icon "Company Data Modal" at bounding box center [1164, 433] width 15 height 17
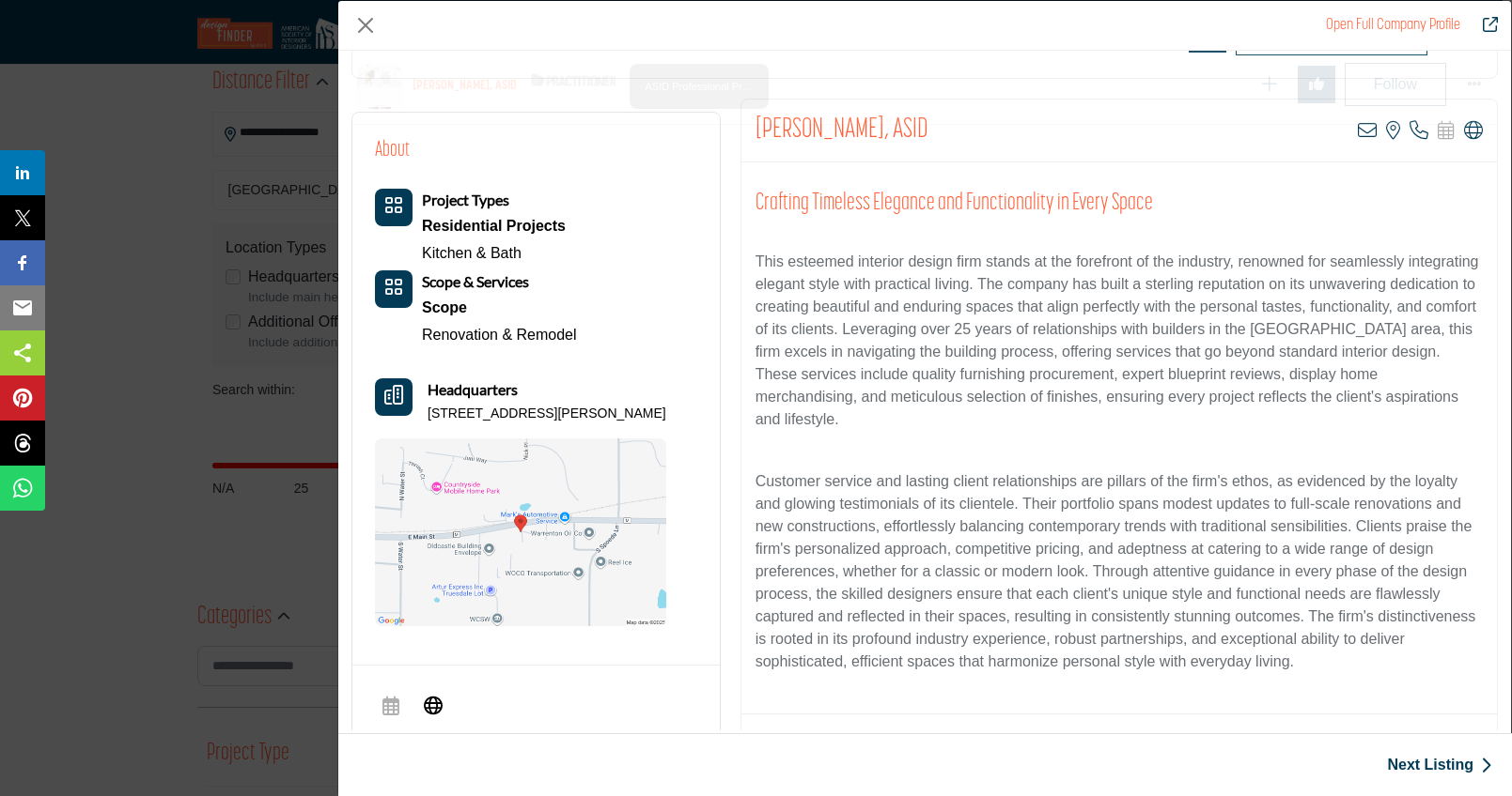
scroll to position [360, 0]
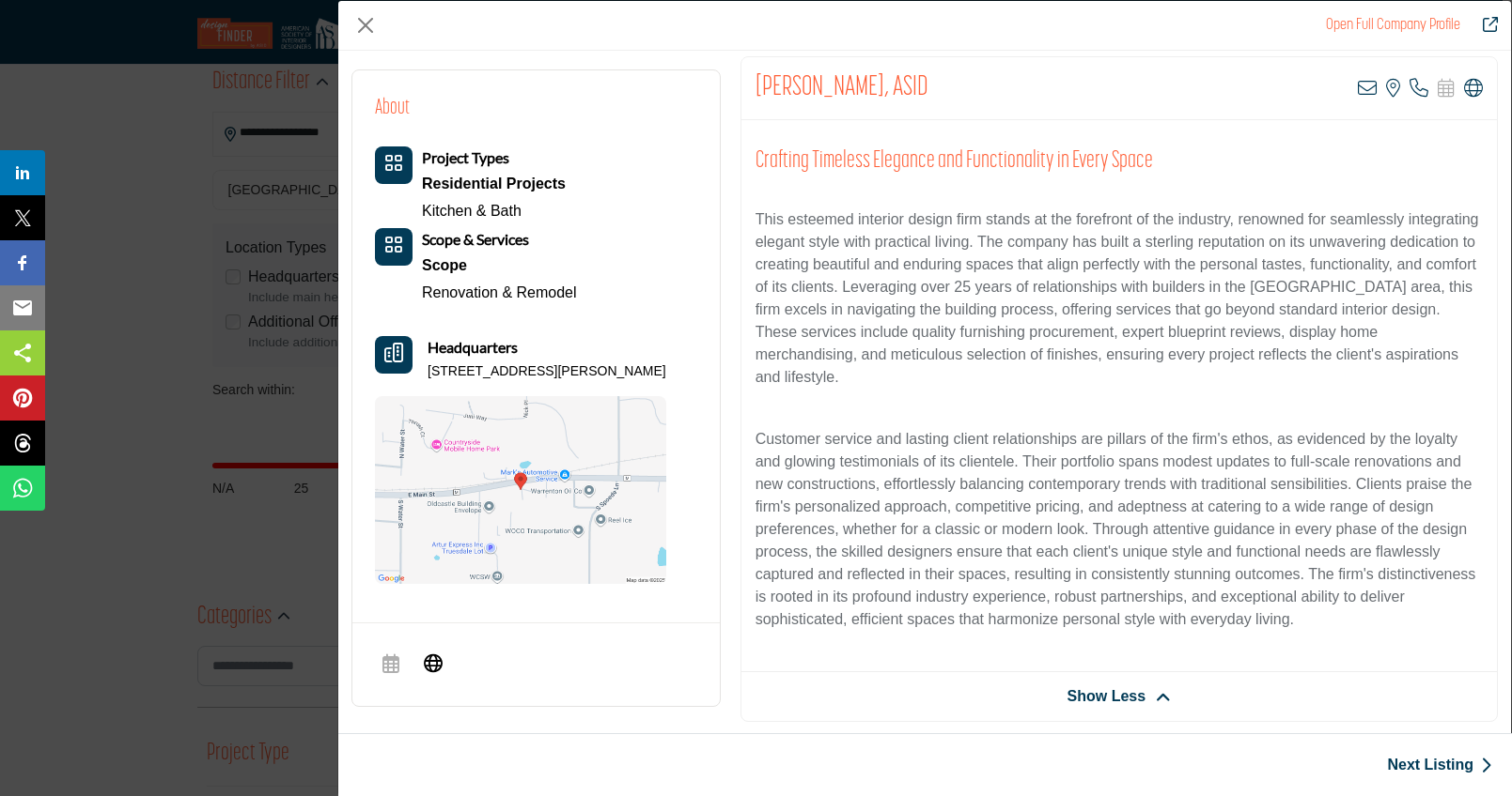
click at [1364, 24] on link "Open Full Company Profile" at bounding box center [1392, 25] width 135 height 15
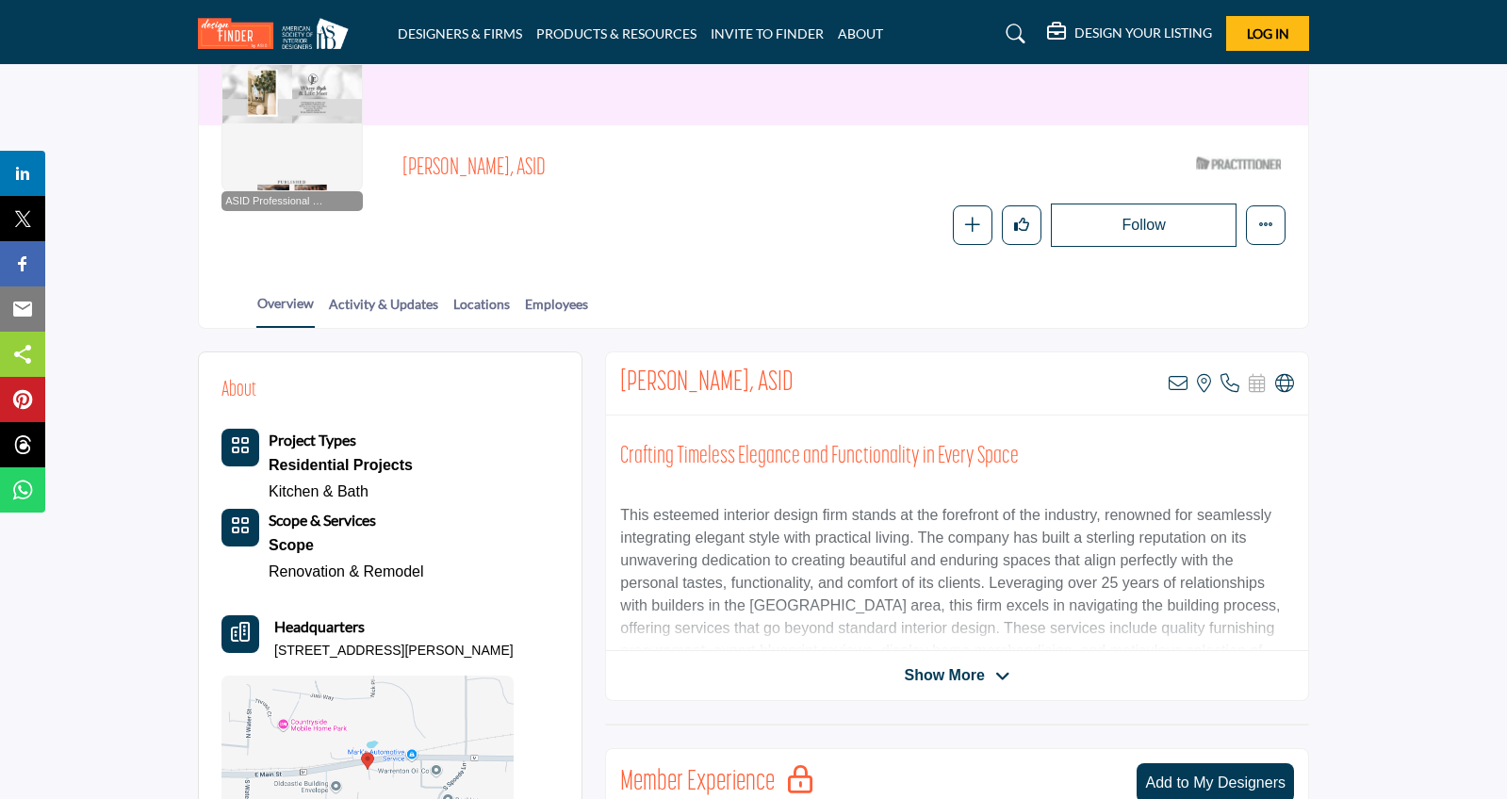
scroll to position [186, 0]
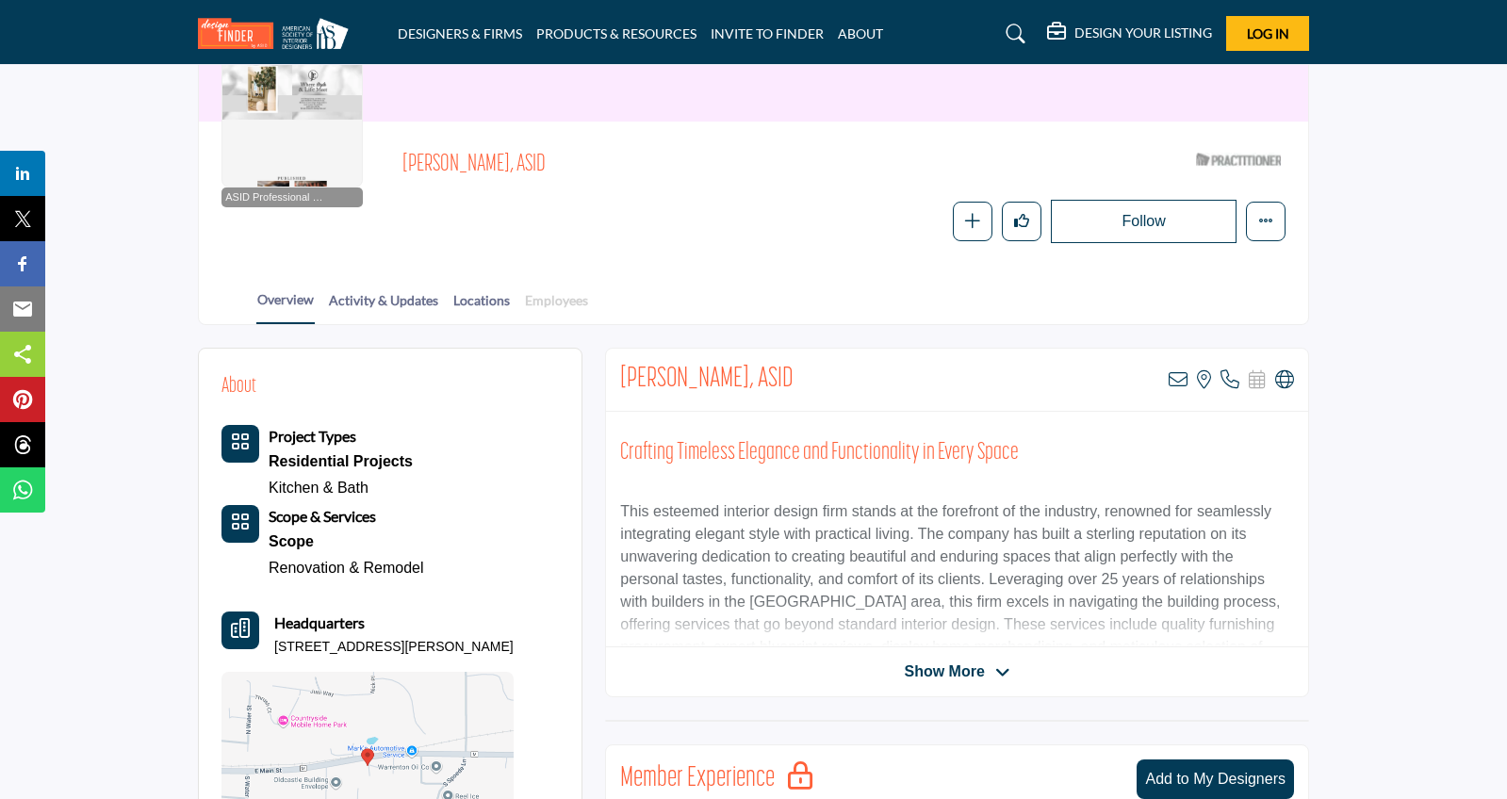
click at [589, 304] on link "Employees" at bounding box center [556, 306] width 65 height 33
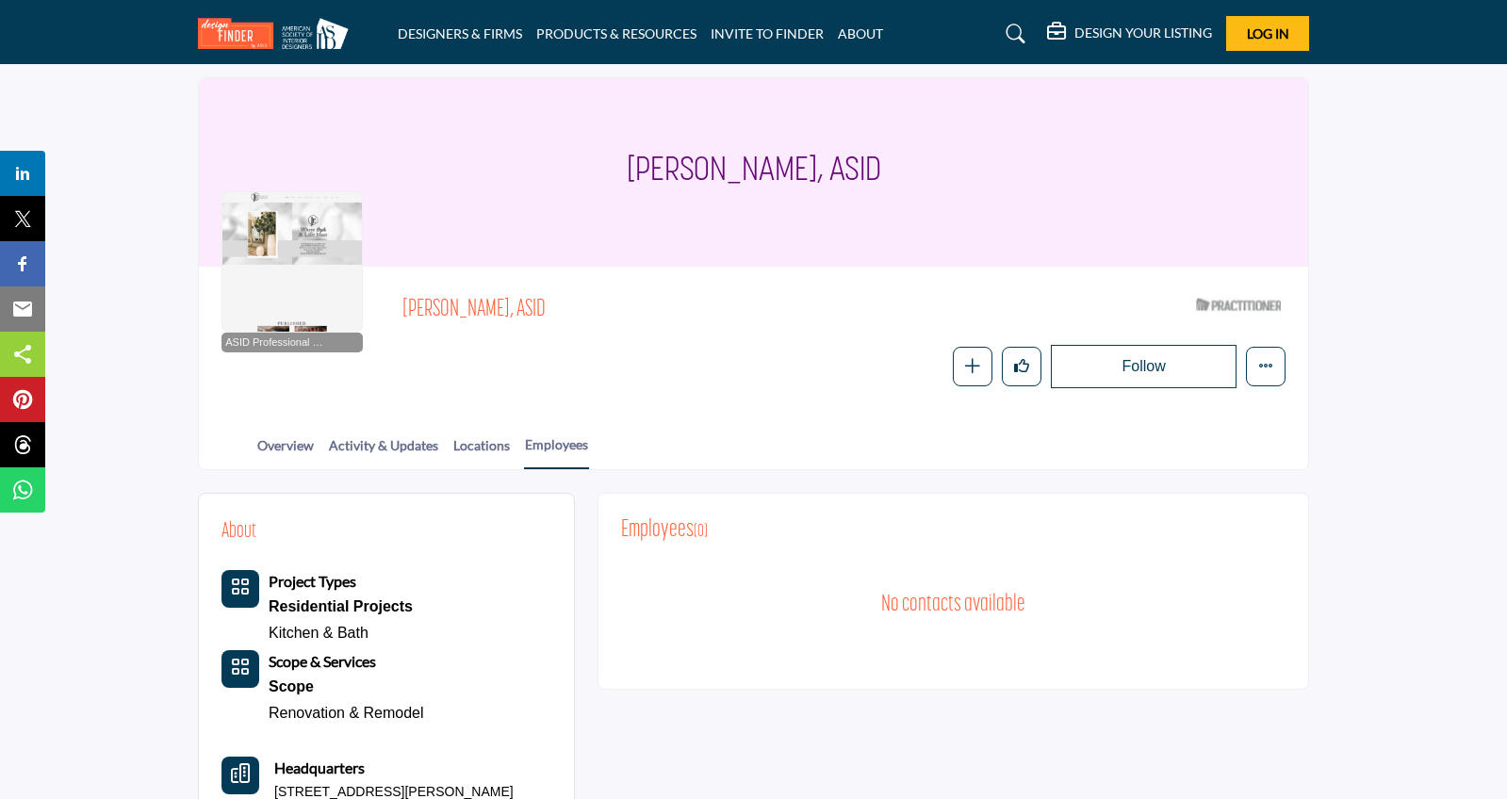
scroll to position [146, 0]
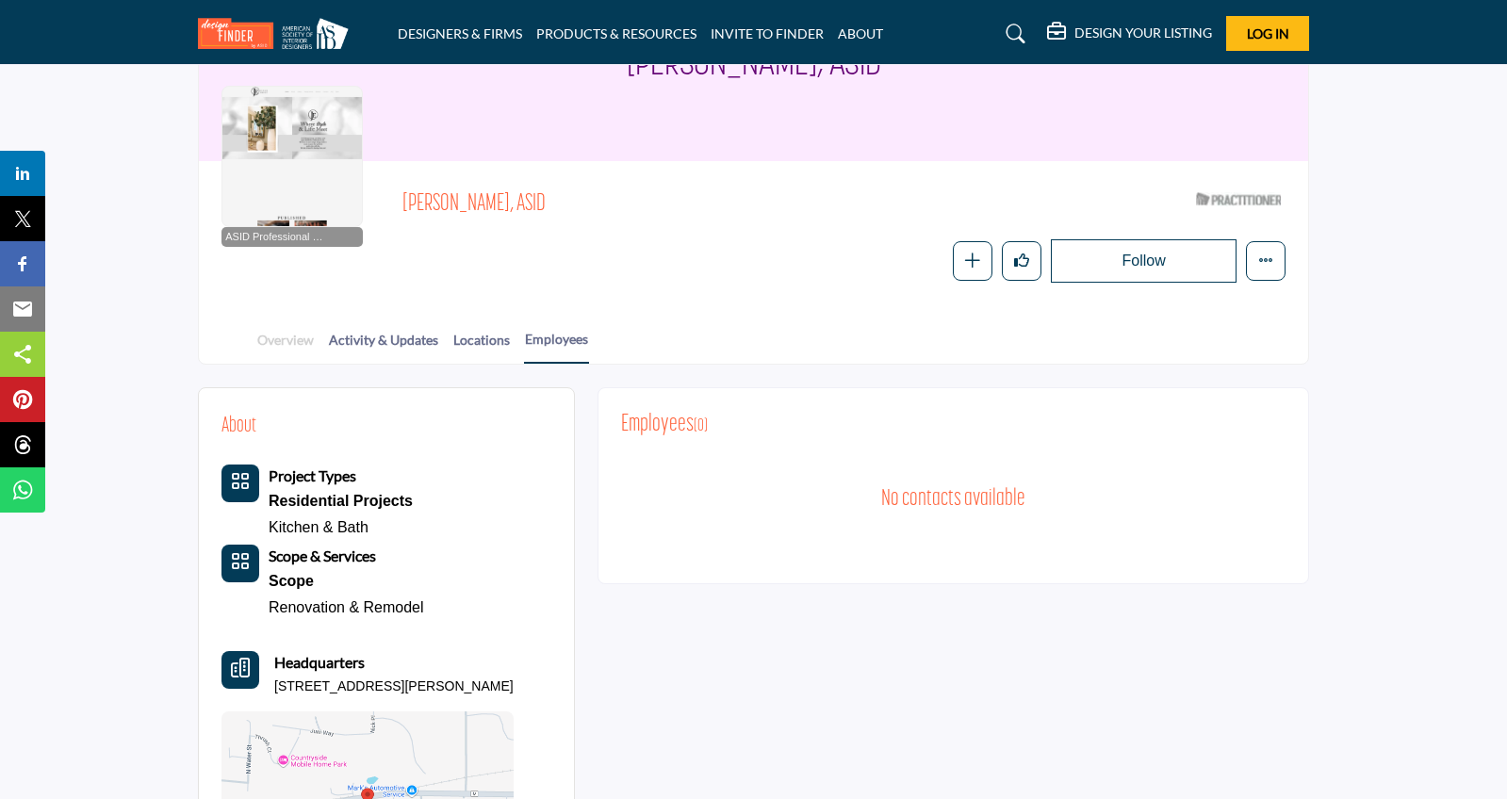
click at [290, 338] on link "Overview" at bounding box center [285, 346] width 58 height 33
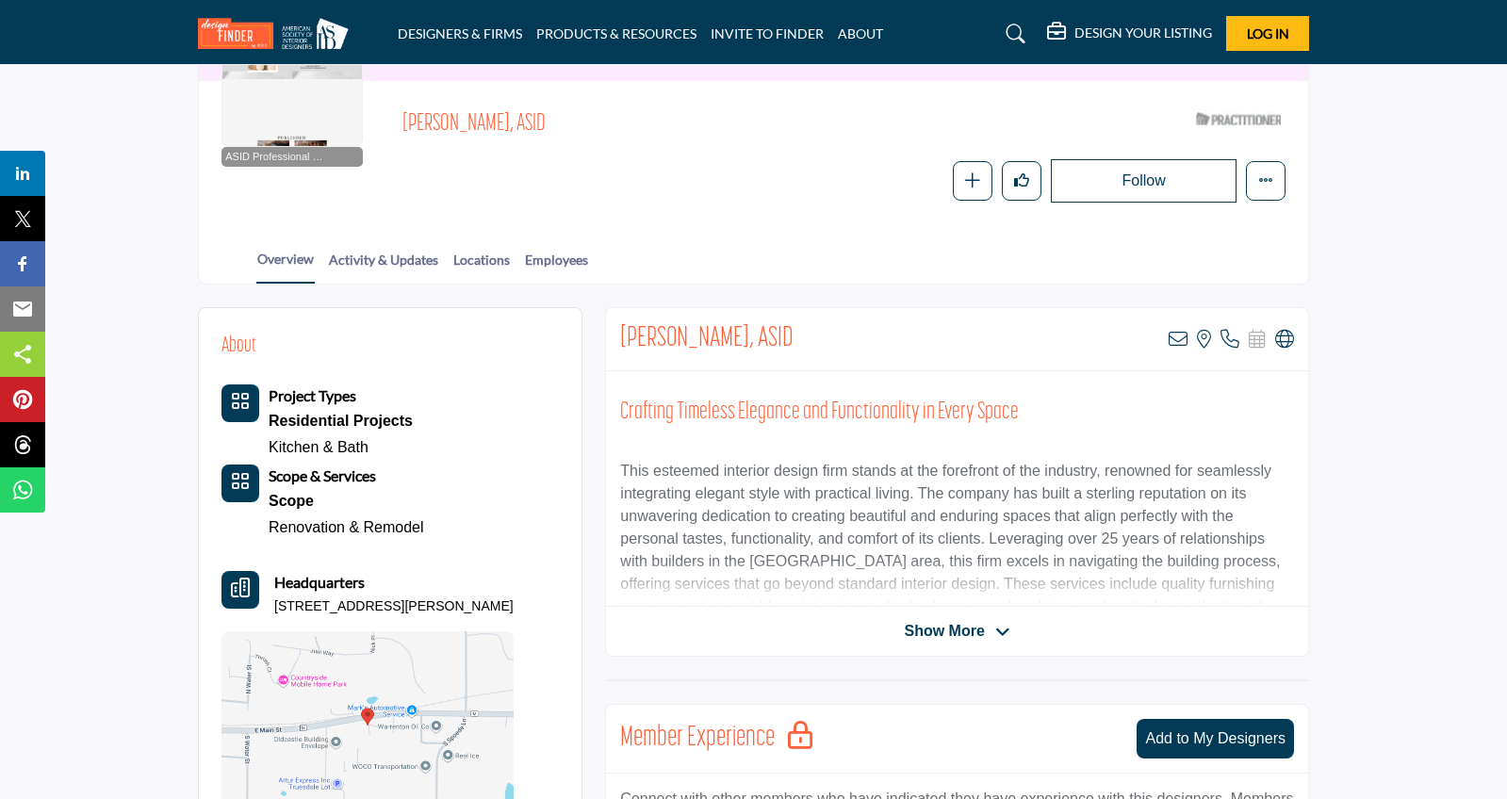
scroll to position [222, 0]
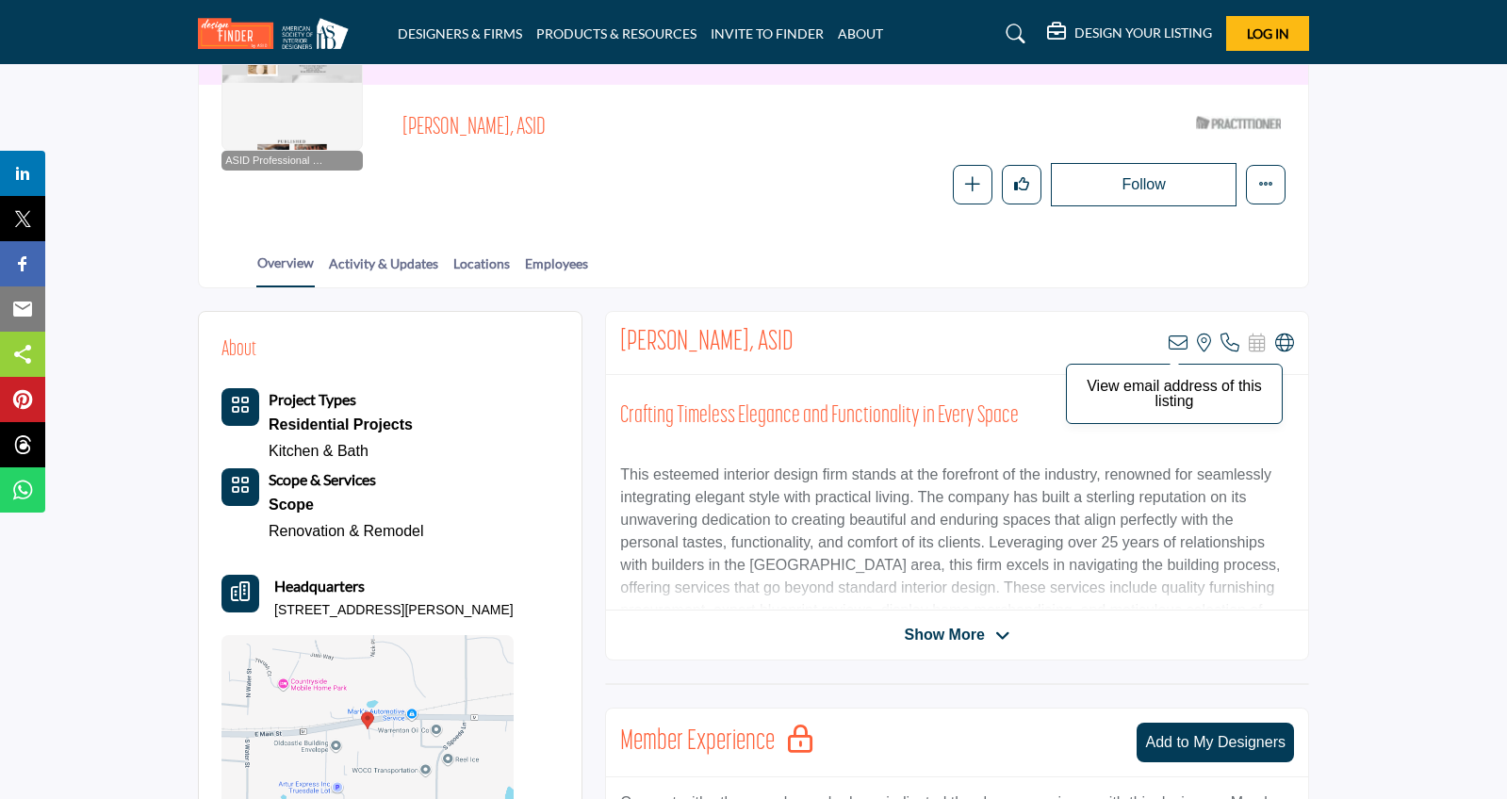
click at [1175, 339] on icon at bounding box center [1178, 343] width 19 height 19
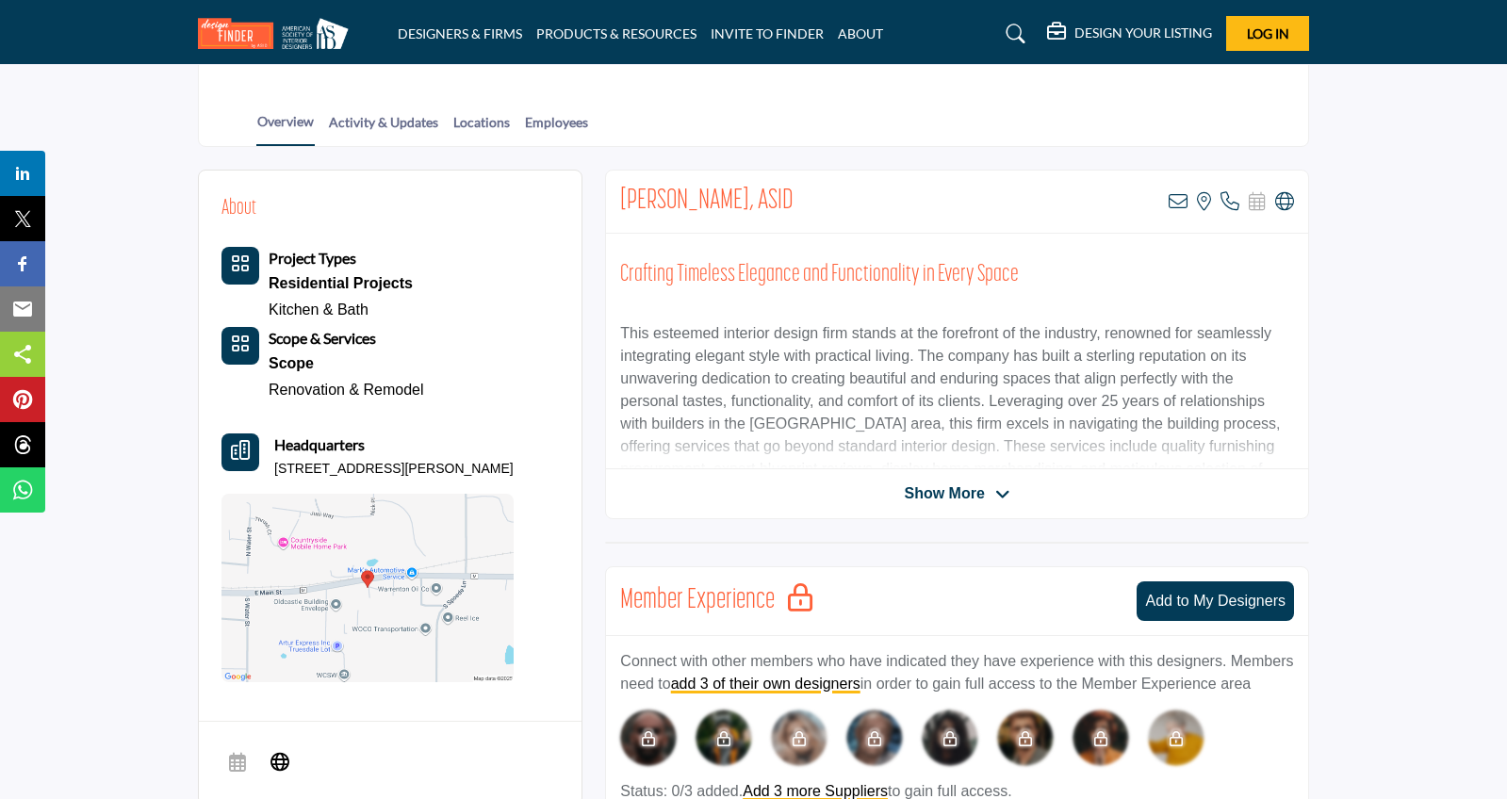
scroll to position [433, 0]
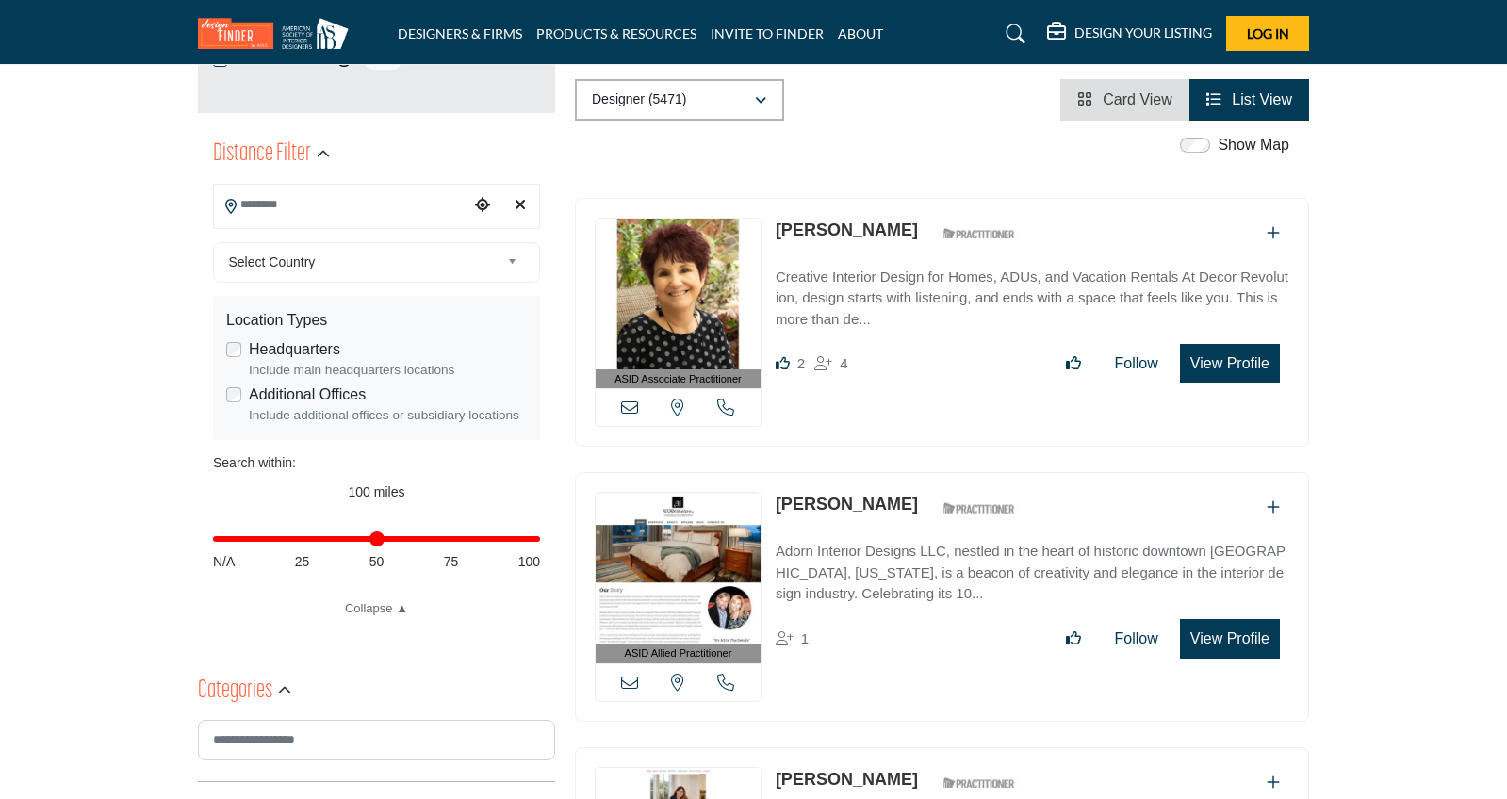
scroll to position [411, 0]
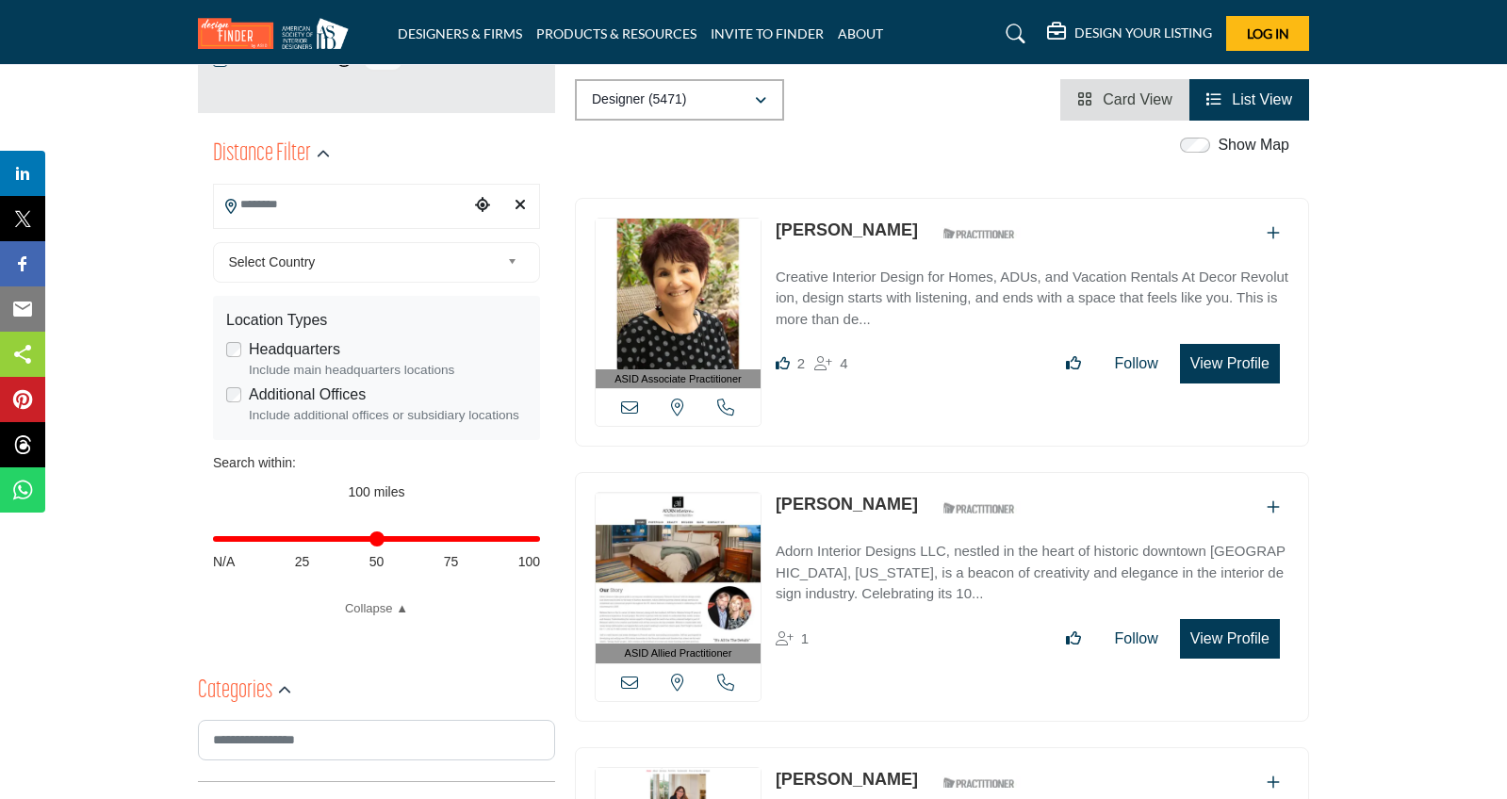
click at [323, 201] on input "Search Location" at bounding box center [341, 205] width 255 height 37
type input "**********"
click at [350, 259] on span "Select Country" at bounding box center [365, 262] width 272 height 23
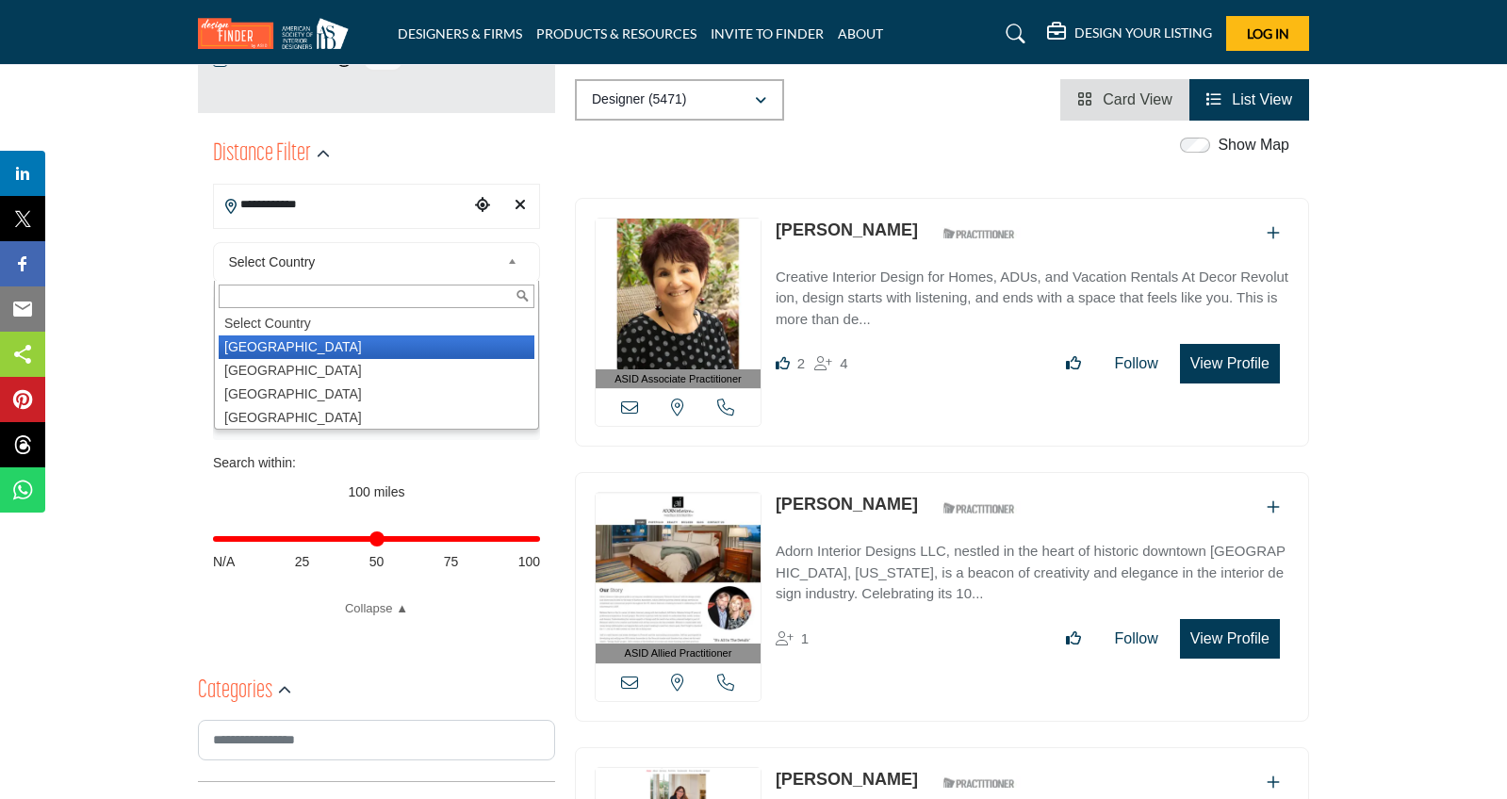
click at [301, 345] on li "[GEOGRAPHIC_DATA]" at bounding box center [377, 348] width 316 height 24
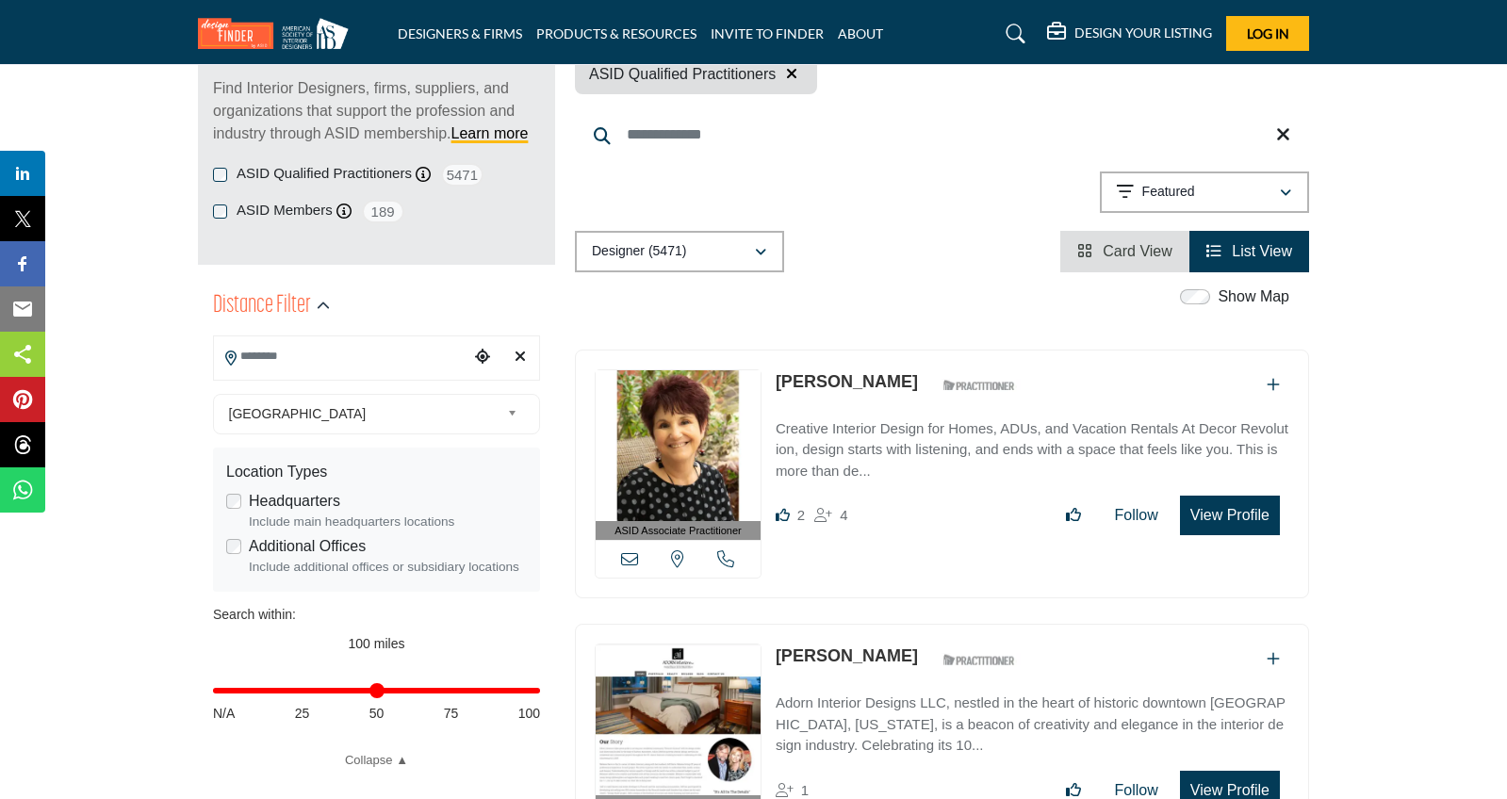
scroll to position [300, 0]
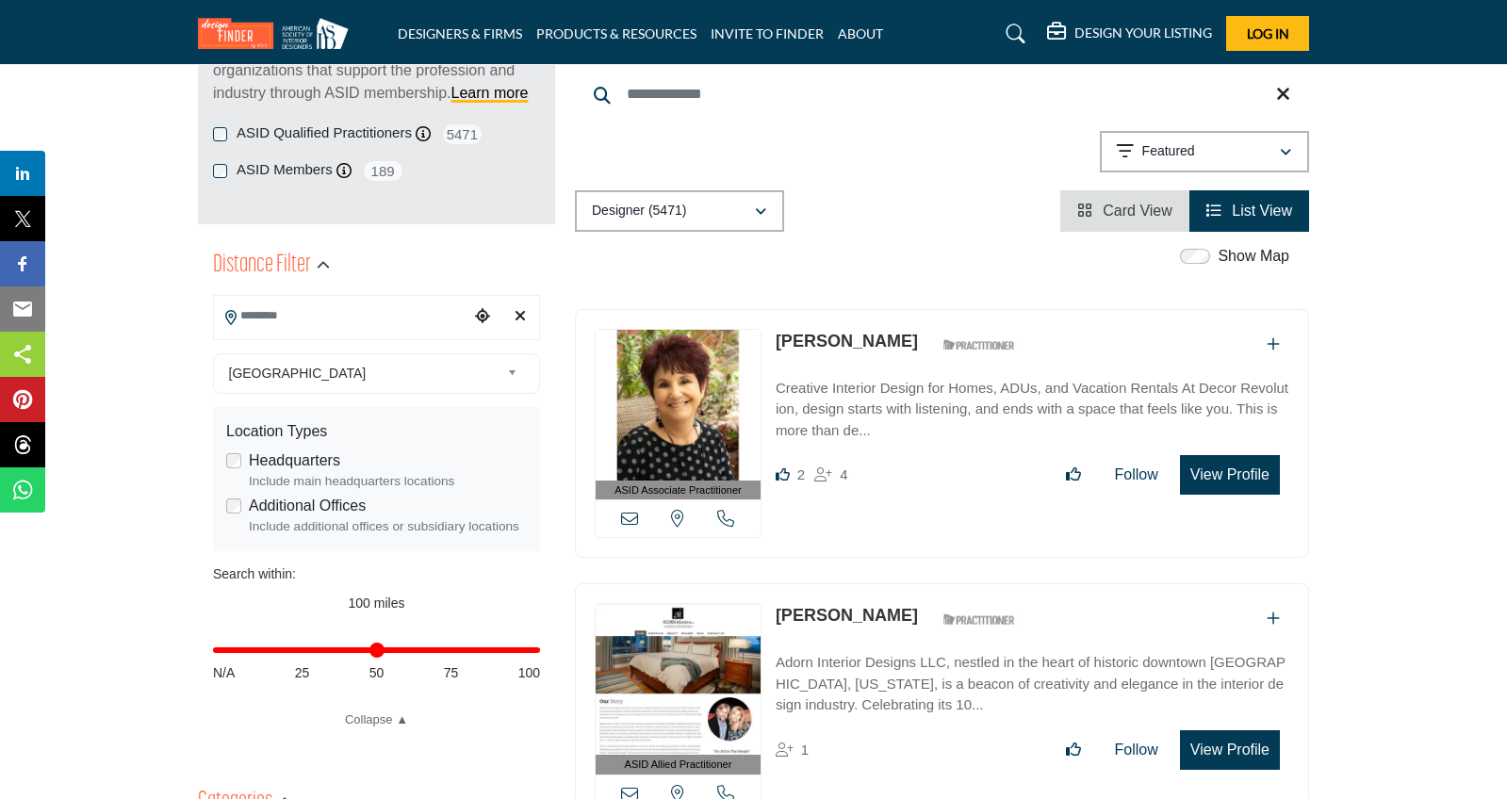
click at [330, 321] on input "Search Location" at bounding box center [341, 316] width 255 height 37
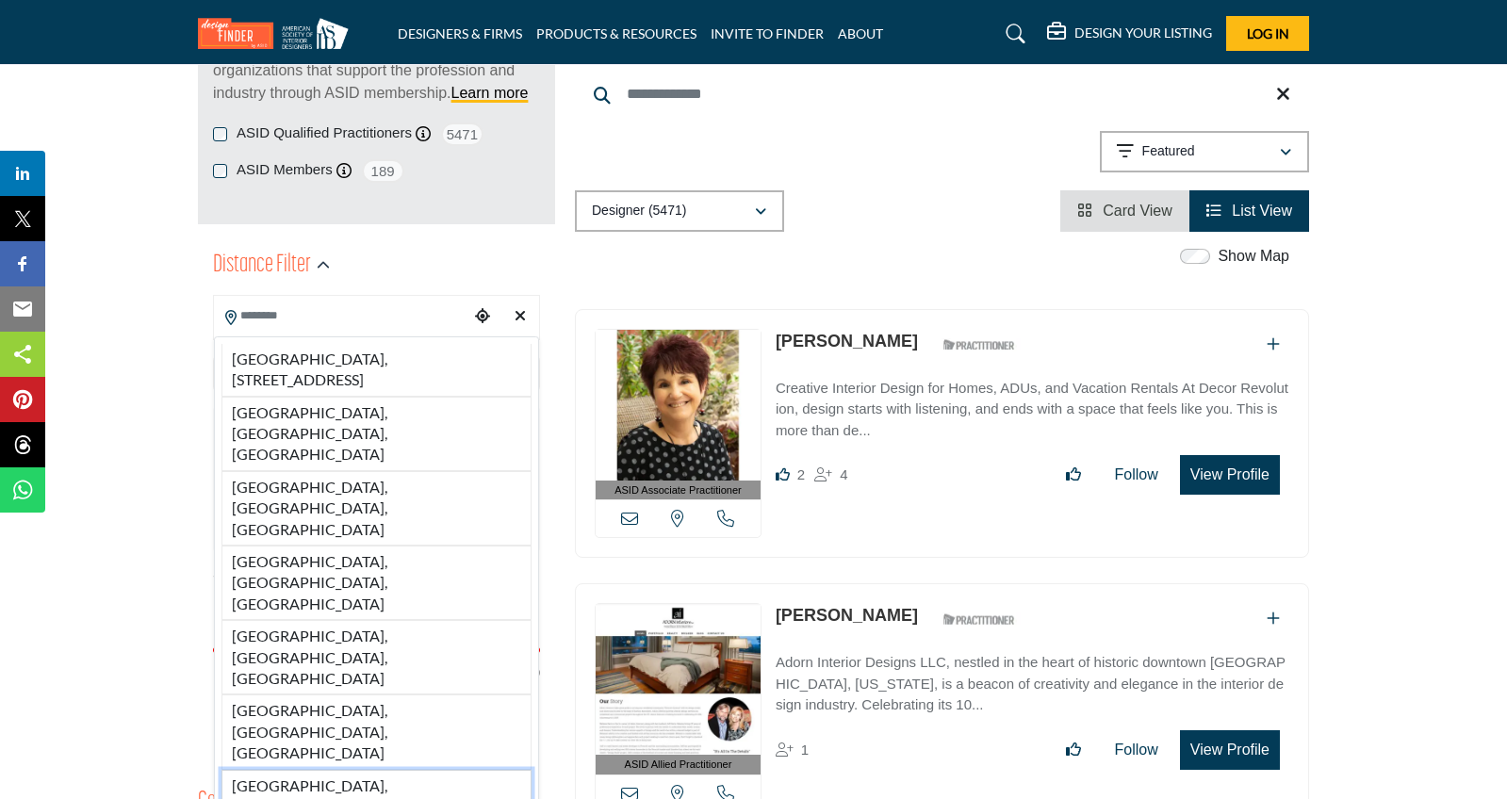
type input "**********"
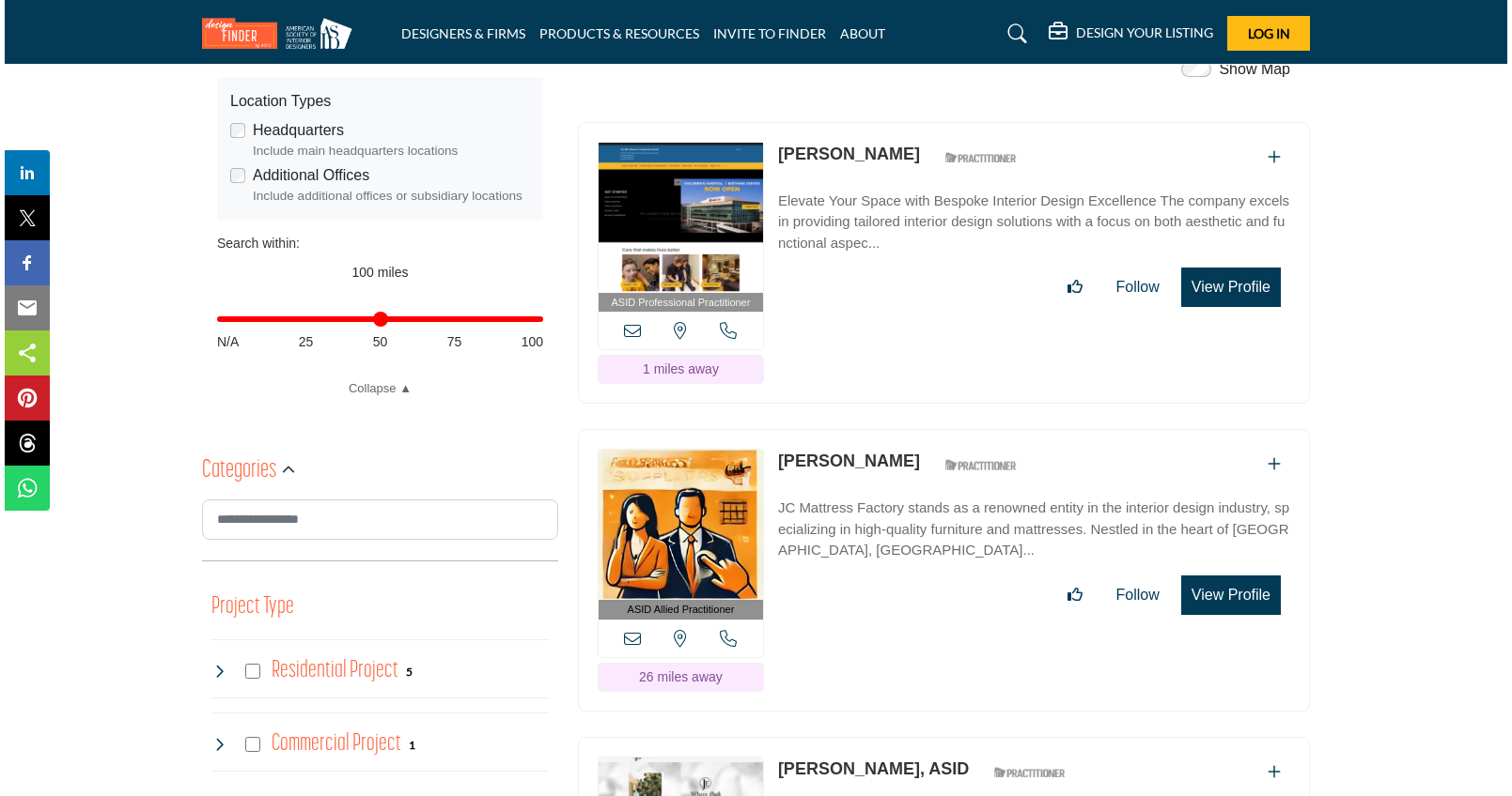
scroll to position [466, 0]
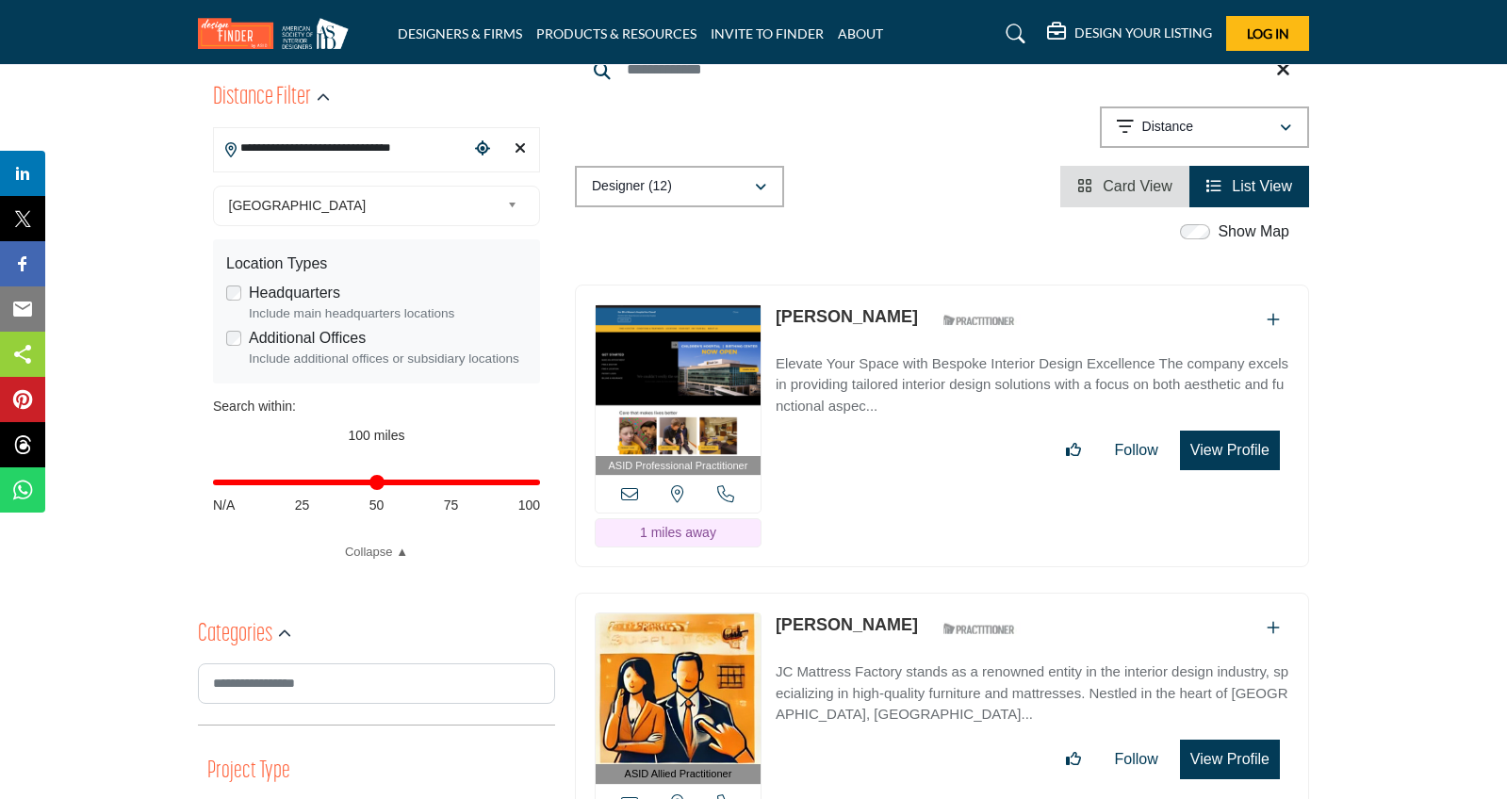
click at [1219, 431] on button "View Profile" at bounding box center [1230, 451] width 100 height 40
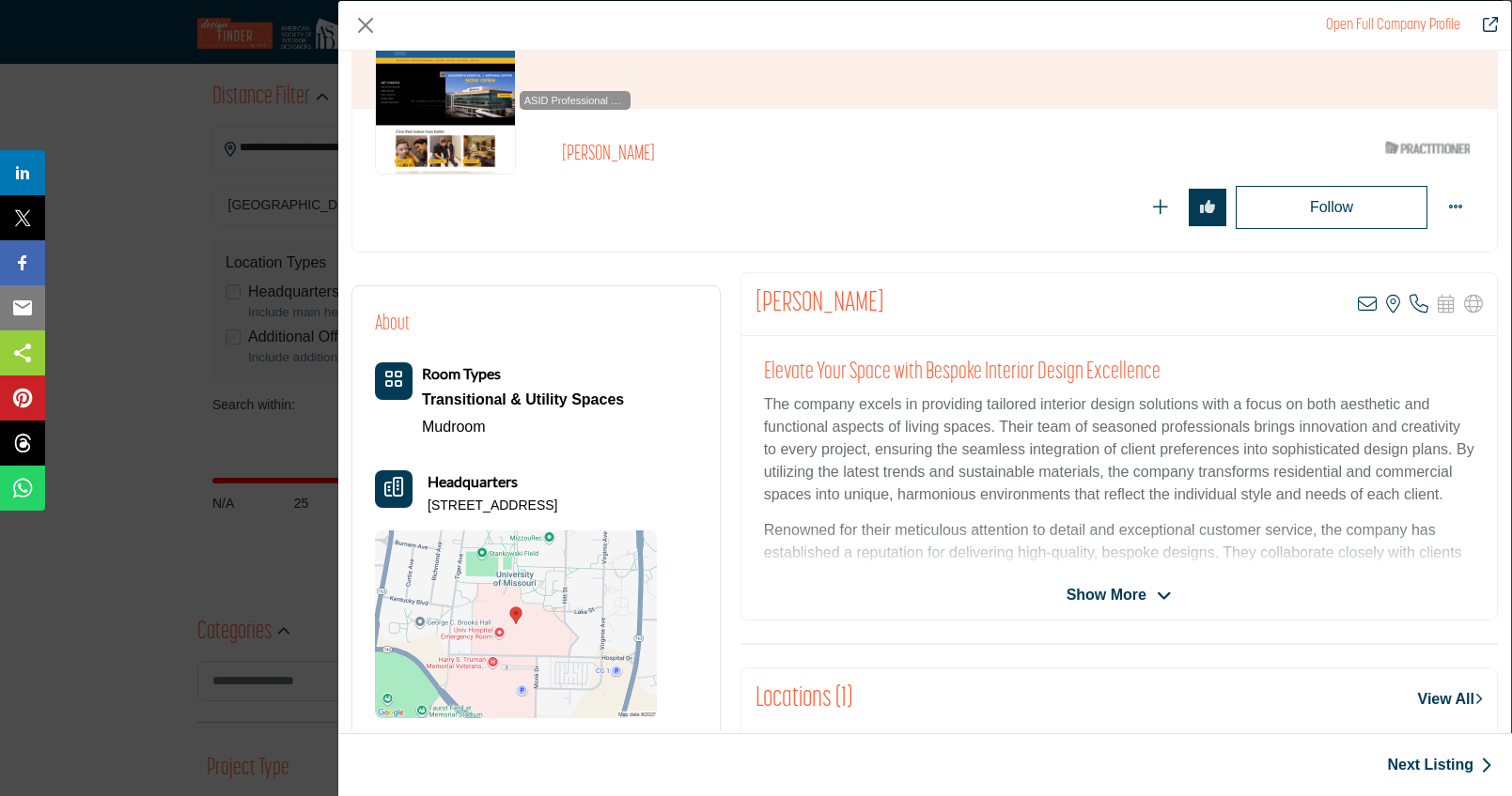
scroll to position [173, 0]
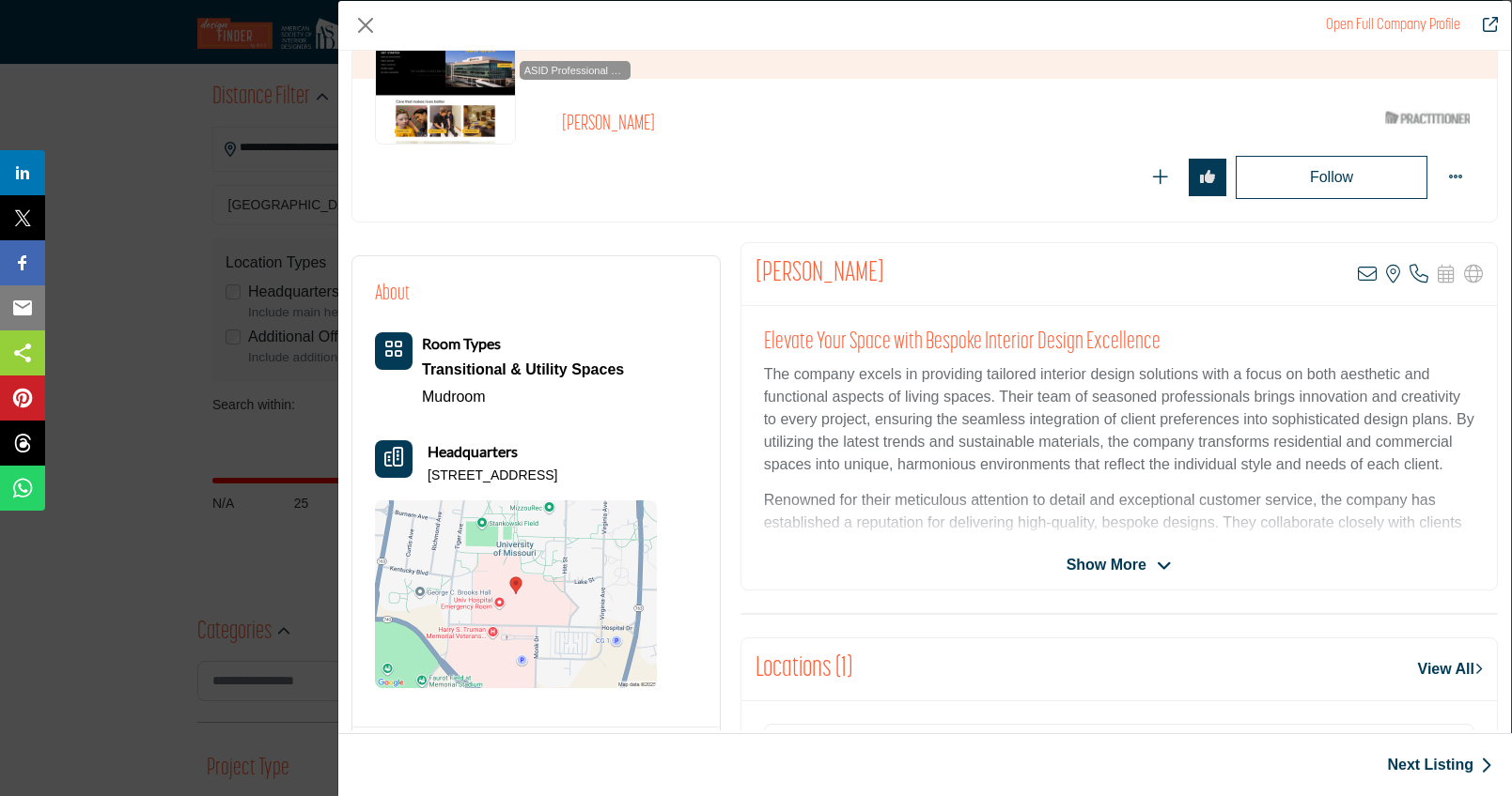
click at [1158, 559] on icon "Company Data Modal" at bounding box center [1164, 566] width 15 height 17
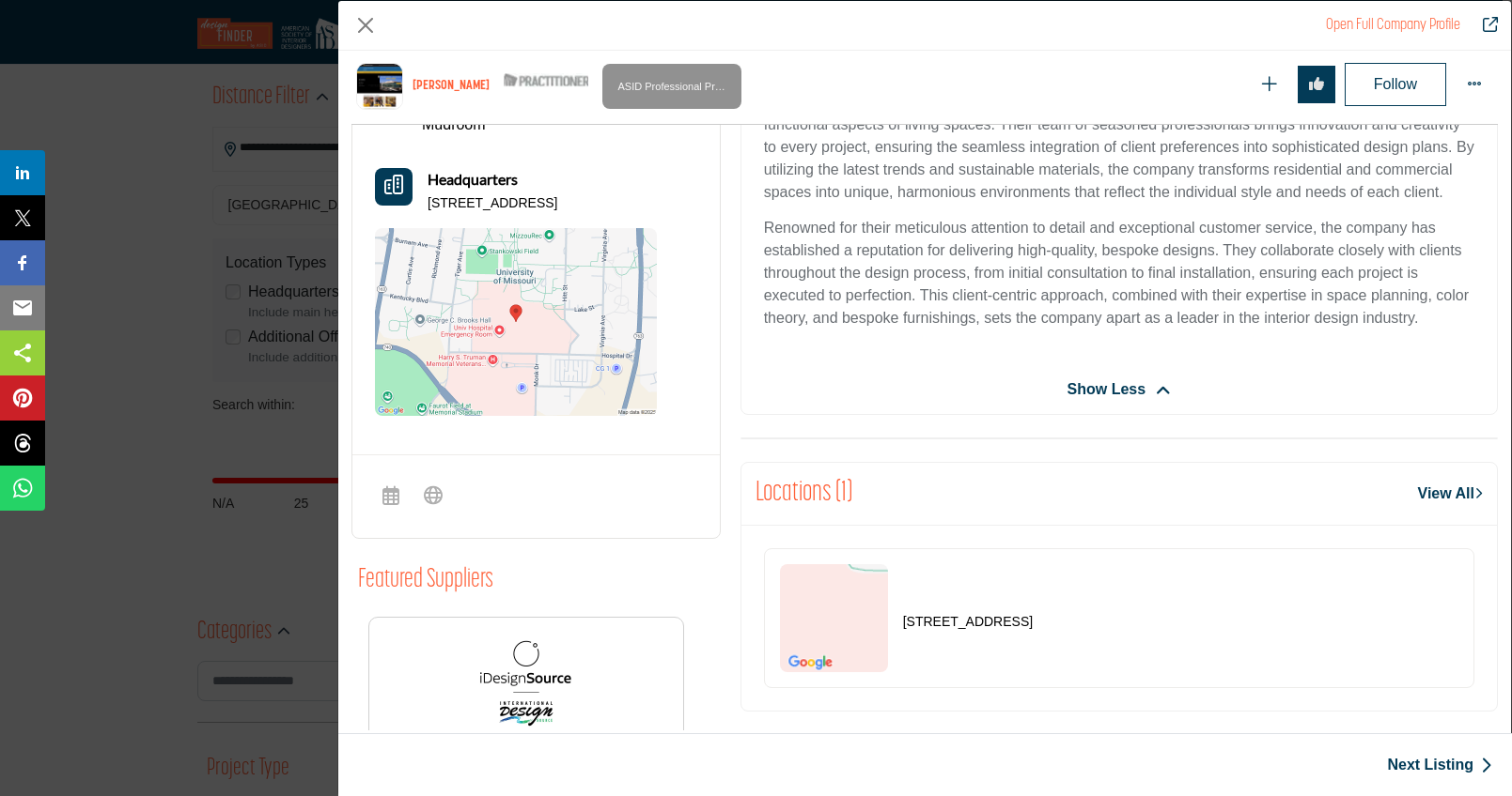
scroll to position [62, 0]
